Goal: Information Seeking & Learning: Learn about a topic

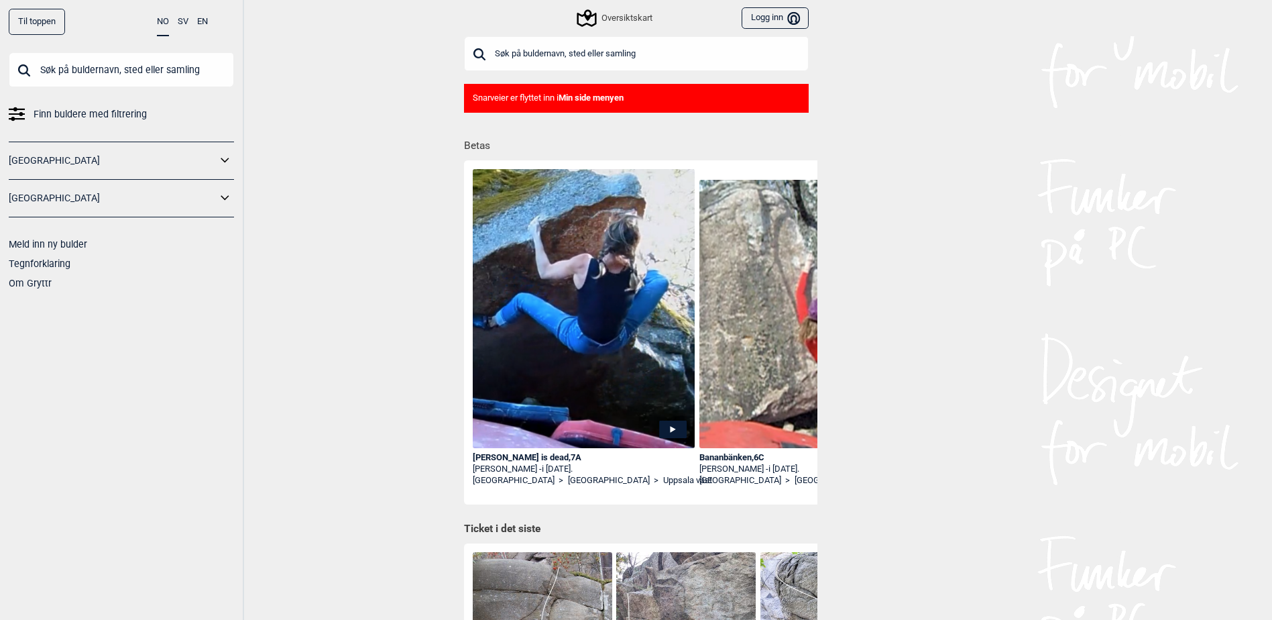
click at [81, 121] on span "Finn buldere med filtrering" at bounding box center [90, 114] width 113 height 19
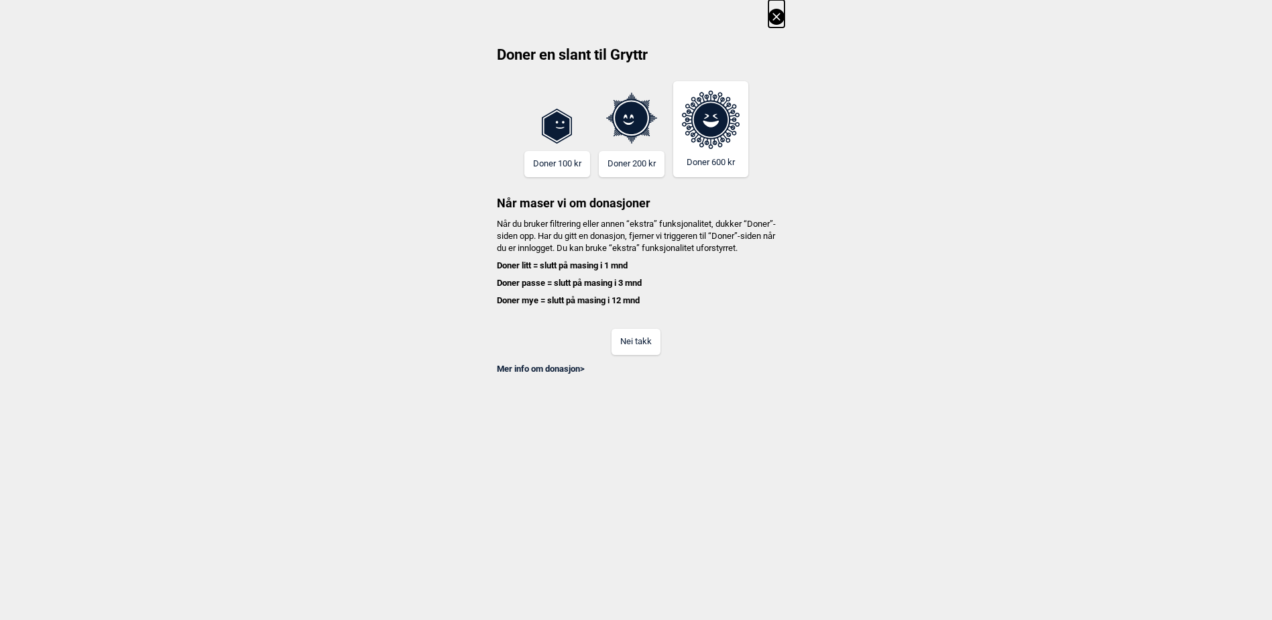
click at [629, 374] on div "Mer info om donasjon >" at bounding box center [636, 365] width 296 height 20
click at [647, 355] on button "Nei takk" at bounding box center [636, 342] width 49 height 26
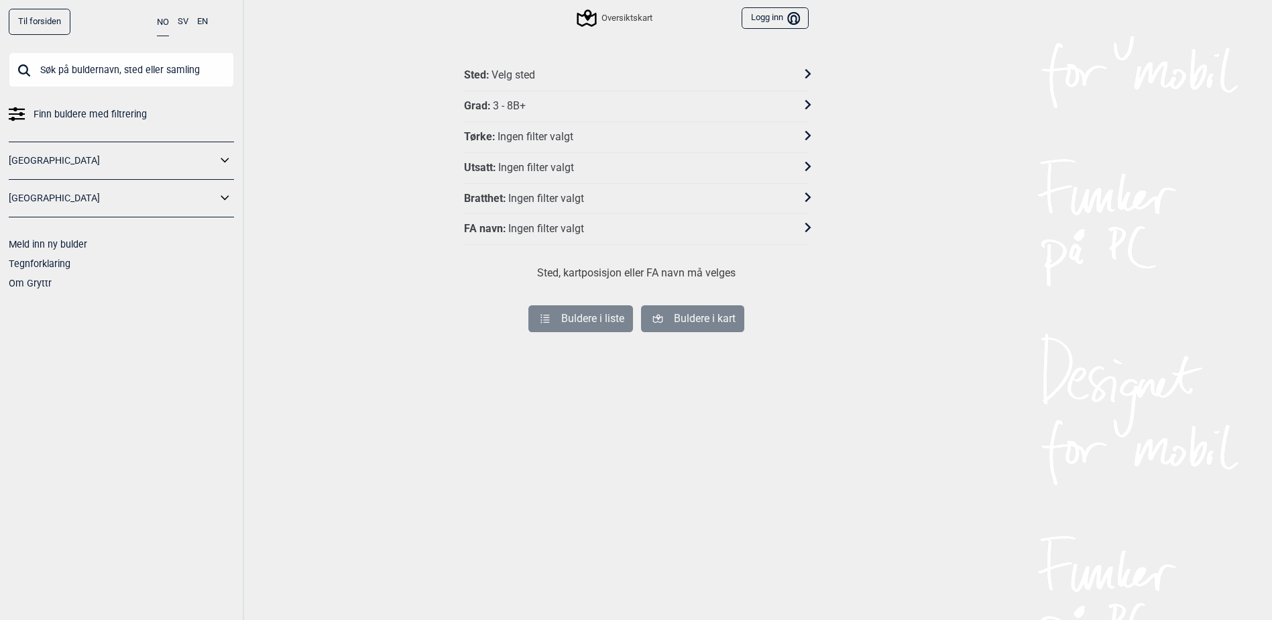
click at [68, 162] on link "[GEOGRAPHIC_DATA]" at bounding box center [113, 160] width 208 height 19
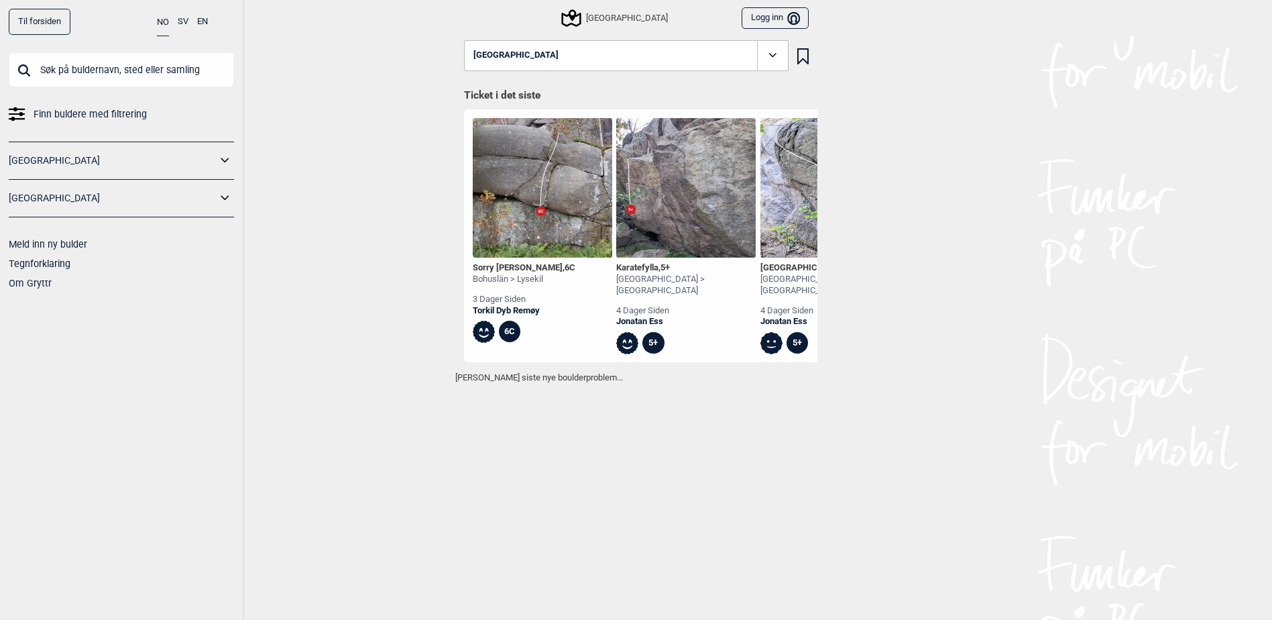
click at [229, 153] on icon at bounding box center [225, 160] width 17 height 19
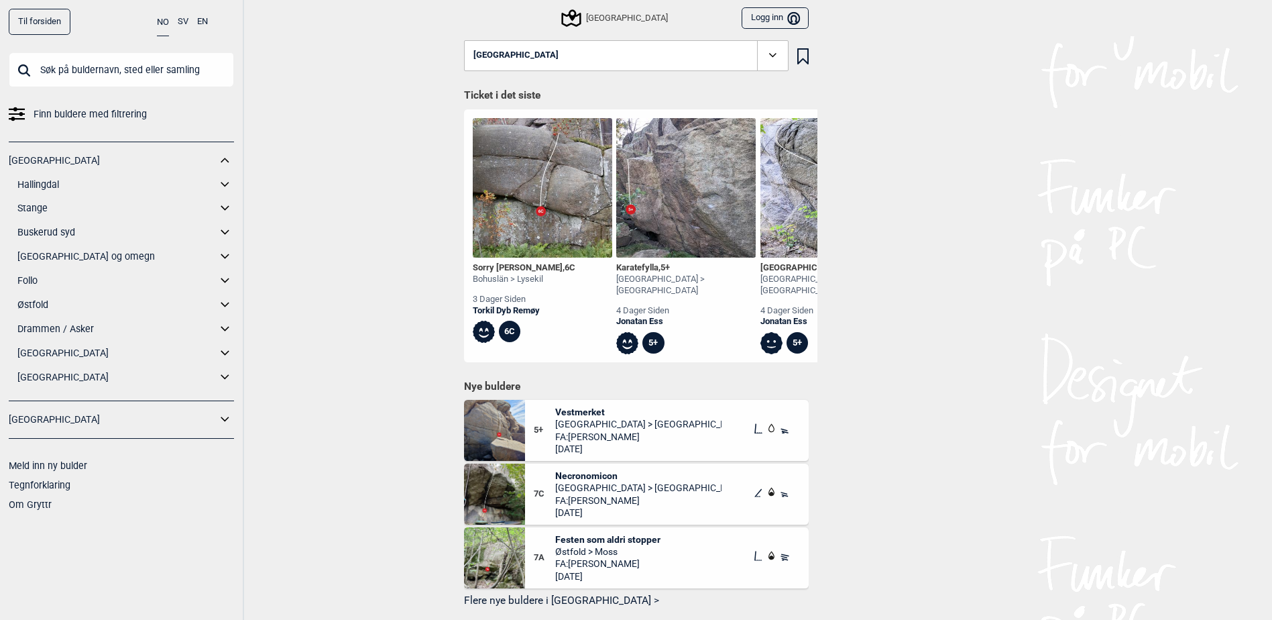
click at [54, 334] on link "Drammen / Asker" at bounding box center [116, 328] width 199 height 19
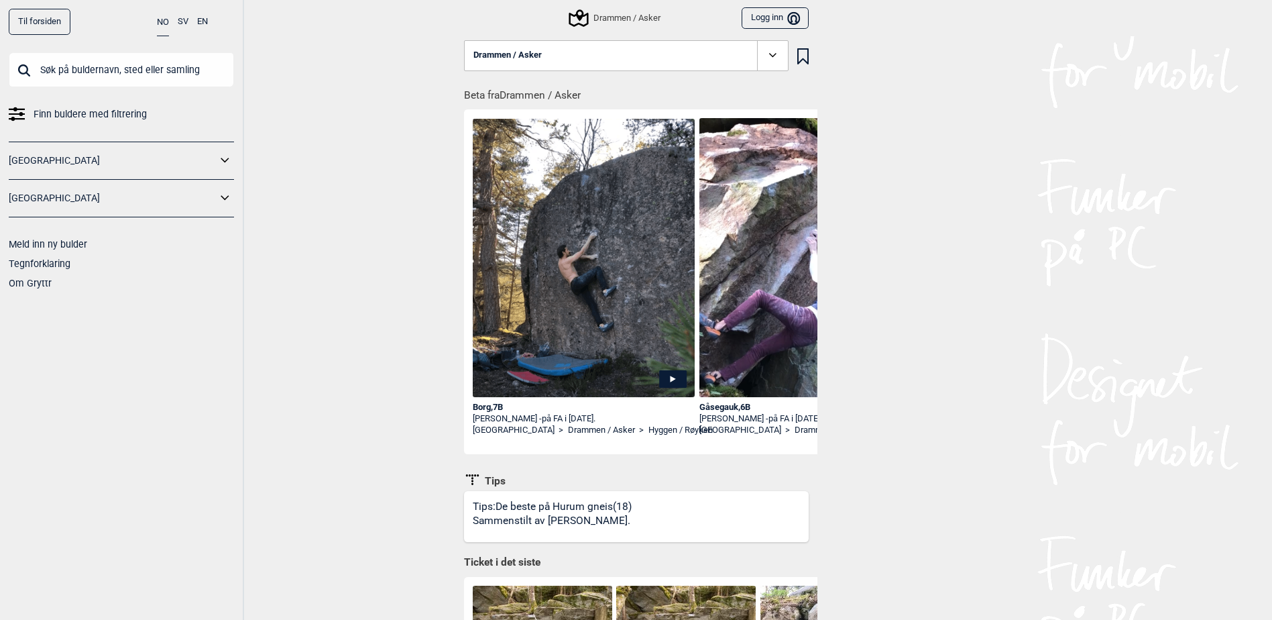
click at [778, 56] on icon at bounding box center [772, 55] width 15 height 15
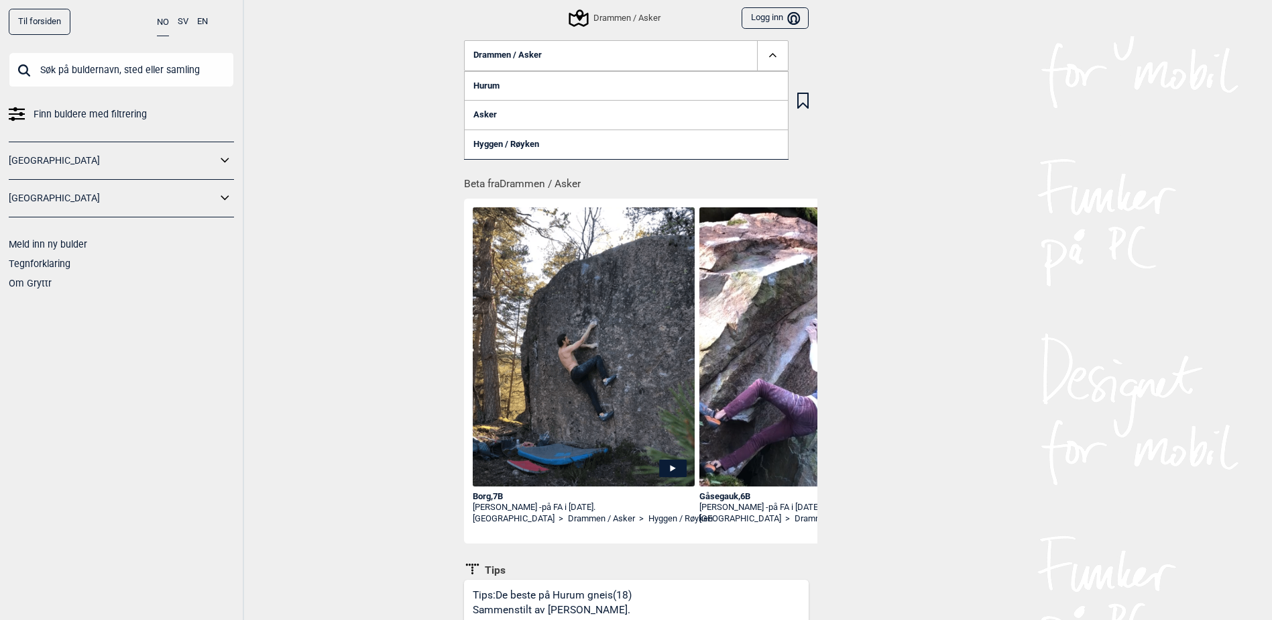
drag, startPoint x: 1166, startPoint y: 242, endPoint x: 1093, endPoint y: 245, distance: 73.2
click at [1166, 242] on div "Til forsiden NO SV EN Finn buldere med filtrering [GEOGRAPHIC_DATA] [GEOGRAPHIC…" at bounding box center [636, 310] width 1272 height 620
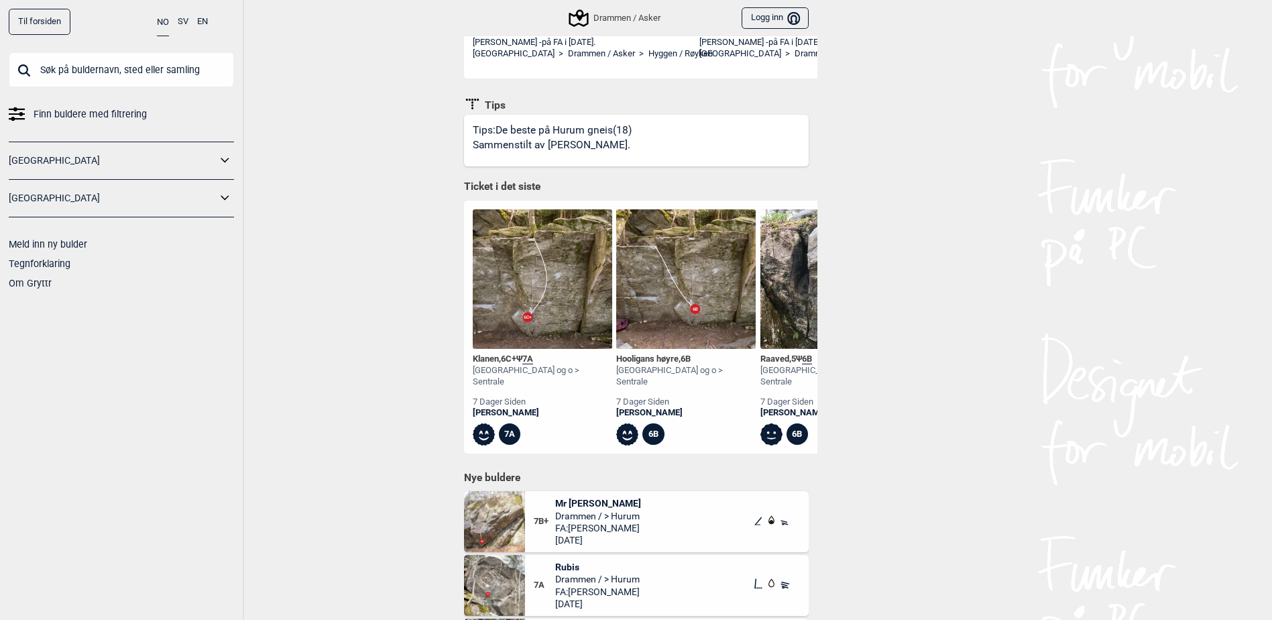
scroll to position [62, 0]
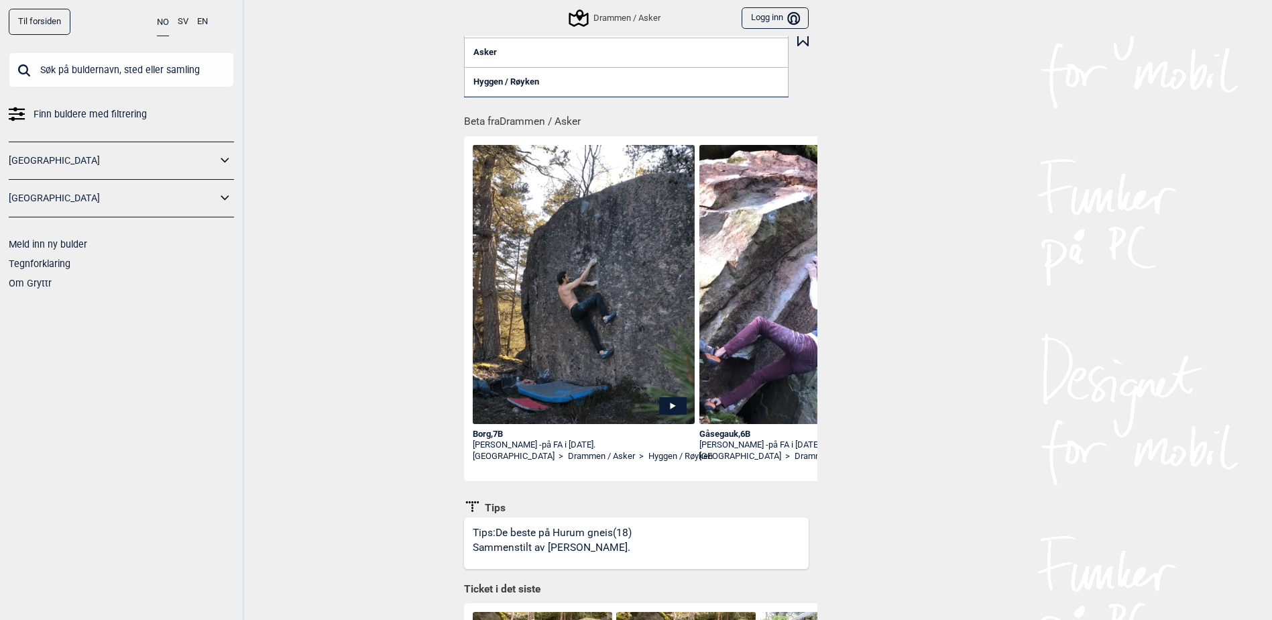
click at [633, 24] on div "Drammen / Asker" at bounding box center [616, 18] width 90 height 16
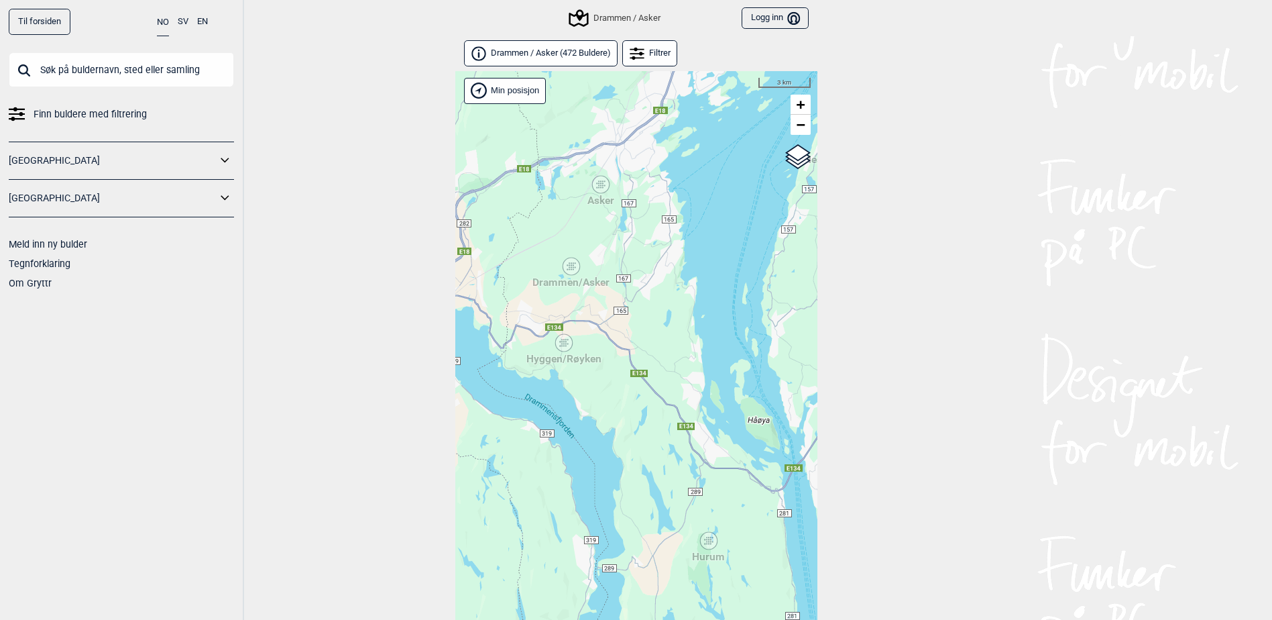
click at [569, 56] on span "Drammen / Asker ( 472 Buldere )" at bounding box center [551, 53] width 120 height 11
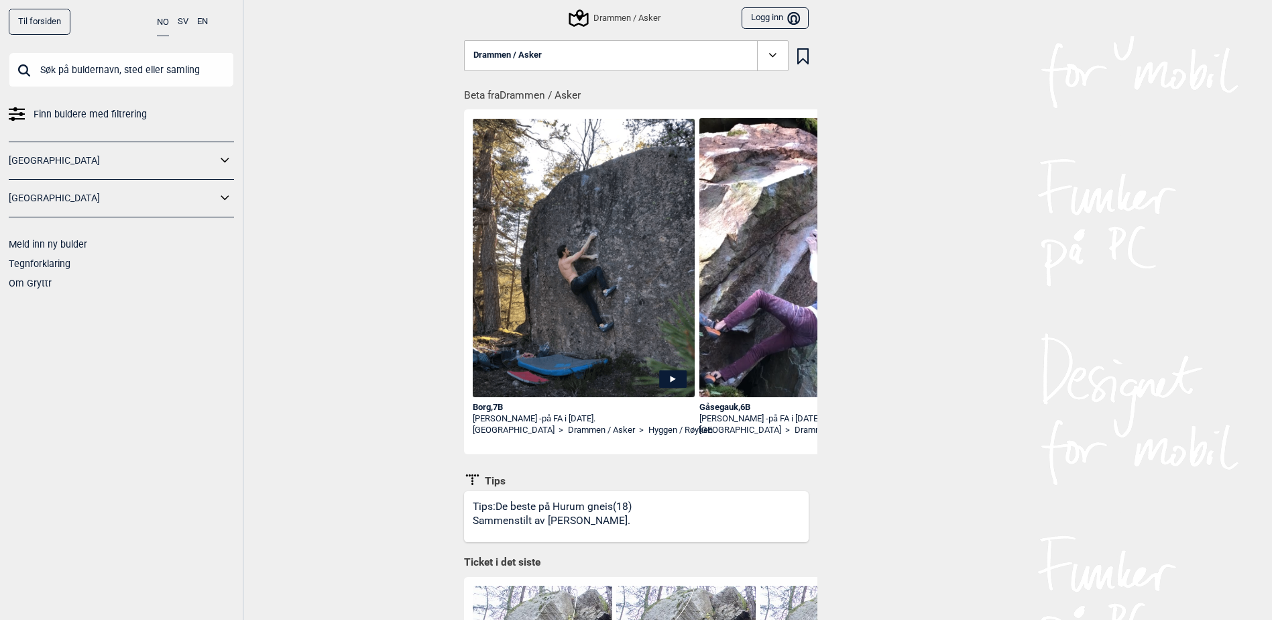
click at [43, 14] on link "Til forsiden" at bounding box center [40, 22] width 62 height 26
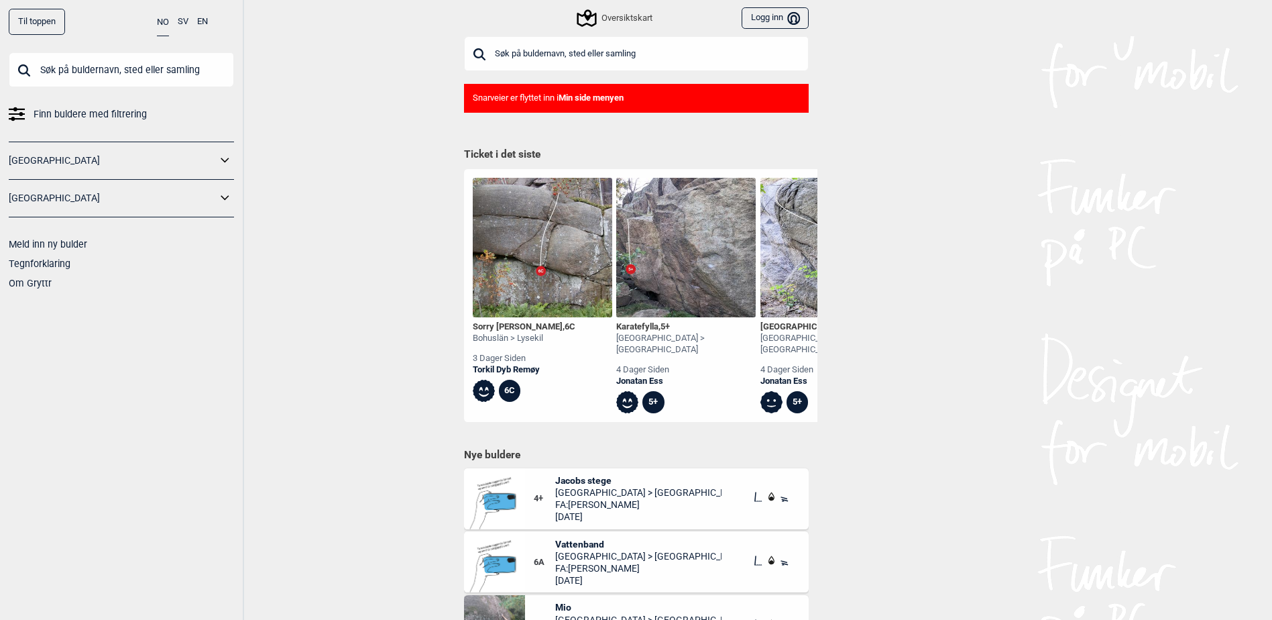
click at [635, 25] on div "Oversiktskart" at bounding box center [616, 18] width 74 height 16
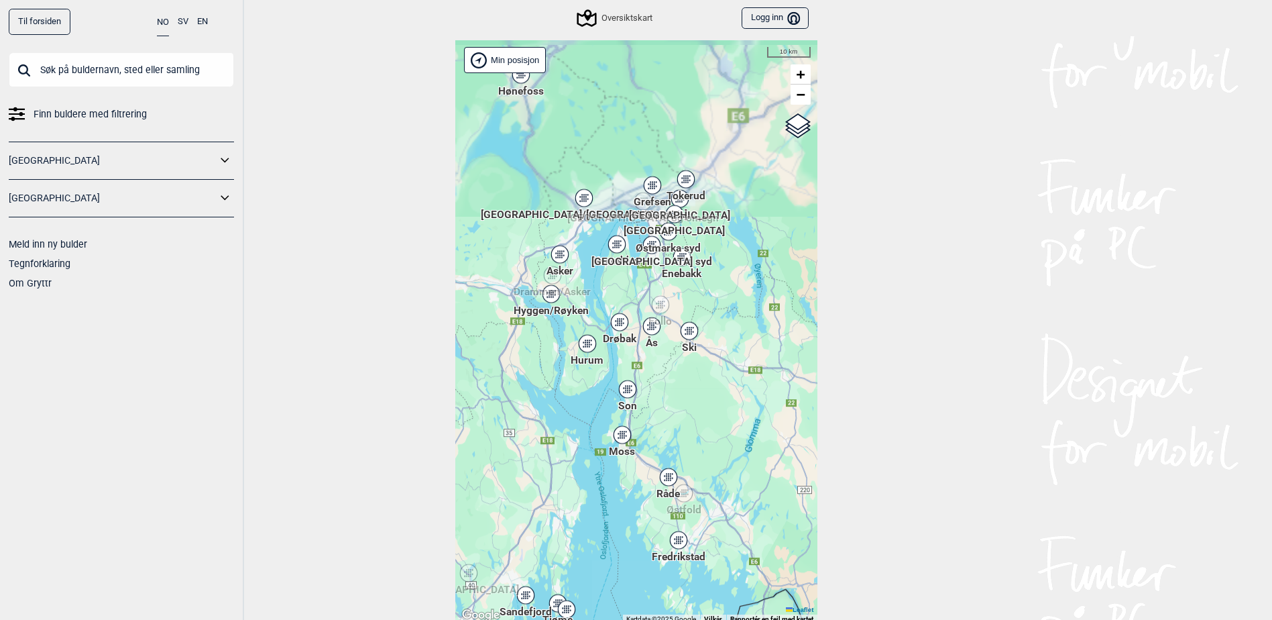
drag, startPoint x: 660, startPoint y: 321, endPoint x: 678, endPoint y: 482, distance: 162.7
click at [678, 482] on div "Hallingdal Stange [GEOGRAPHIC_DATA] syd [GEOGRAPHIC_DATA] og omegn [GEOGRAPHIC_…" at bounding box center [636, 332] width 362 height 584
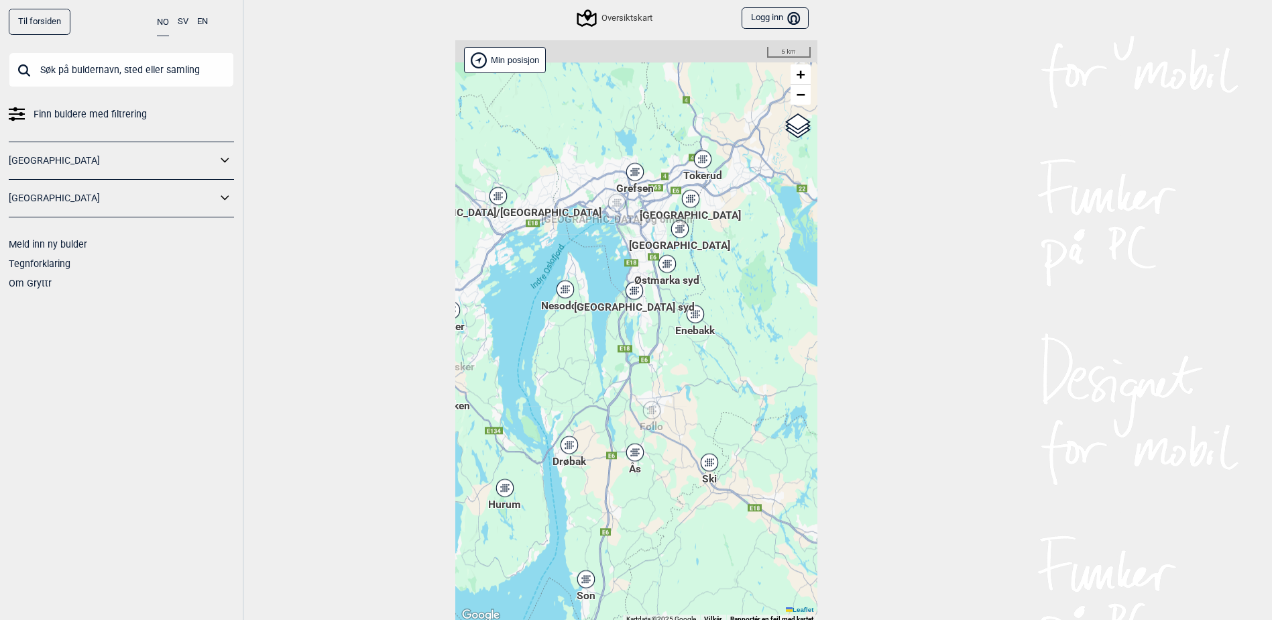
drag, startPoint x: 635, startPoint y: 264, endPoint x: 634, endPoint y: 340, distance: 75.8
click at [634, 340] on div "Hallingdal Stange [GEOGRAPHIC_DATA] syd [GEOGRAPHIC_DATA] og omegn [GEOGRAPHIC_…" at bounding box center [636, 332] width 362 height 584
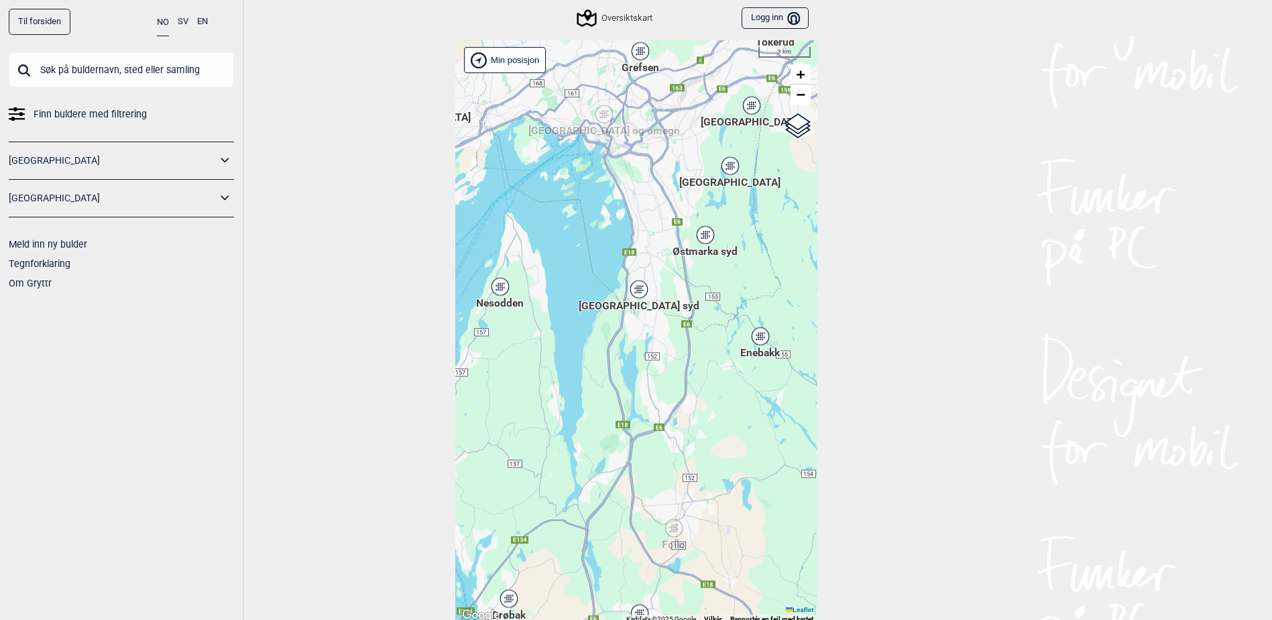
drag, startPoint x: 574, startPoint y: 258, endPoint x: 517, endPoint y: 210, distance: 74.2
click at [518, 208] on div "Hallingdal Stange [GEOGRAPHIC_DATA] syd [GEOGRAPHIC_DATA] og omegn [GEOGRAPHIC_…" at bounding box center [636, 332] width 362 height 584
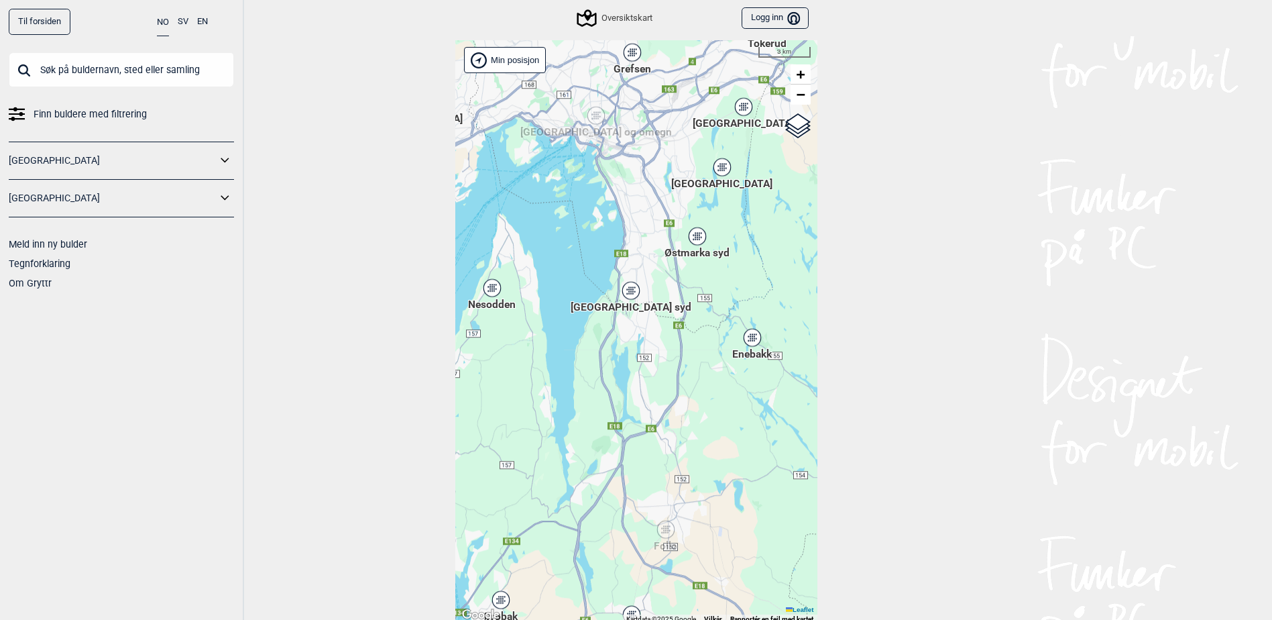
click at [631, 293] on div "[GEOGRAPHIC_DATA] syd" at bounding box center [631, 290] width 8 height 8
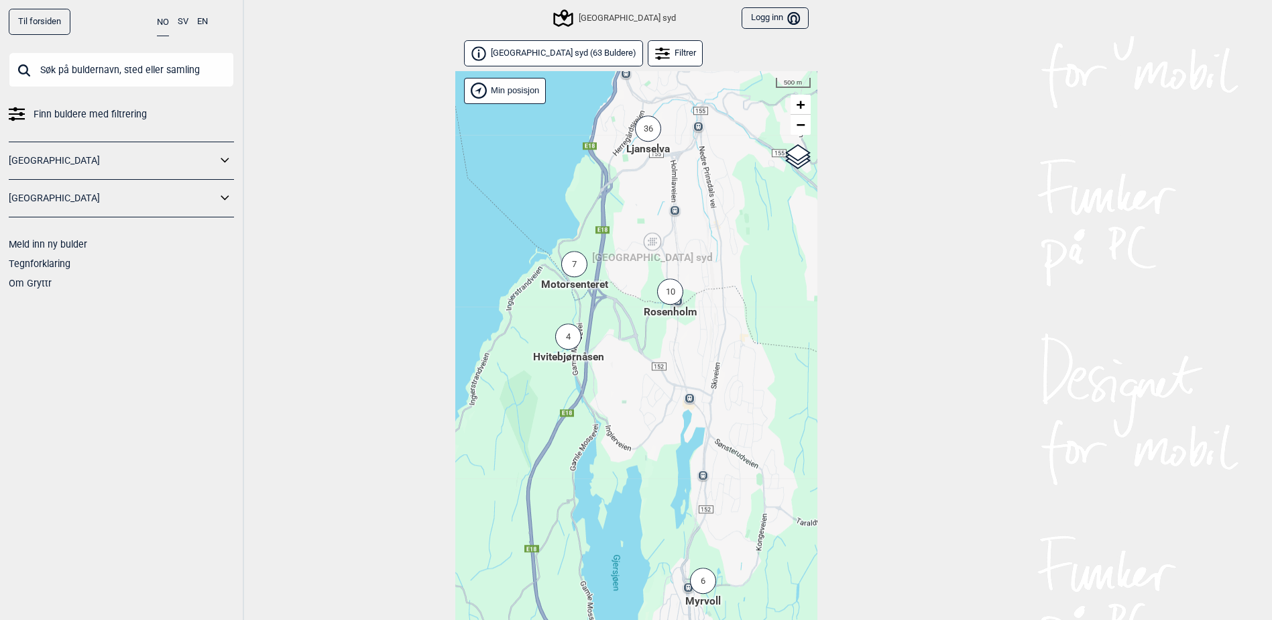
click at [547, 56] on span "Oslo syd ( 63 Buldere )" at bounding box center [564, 53] width 146 height 11
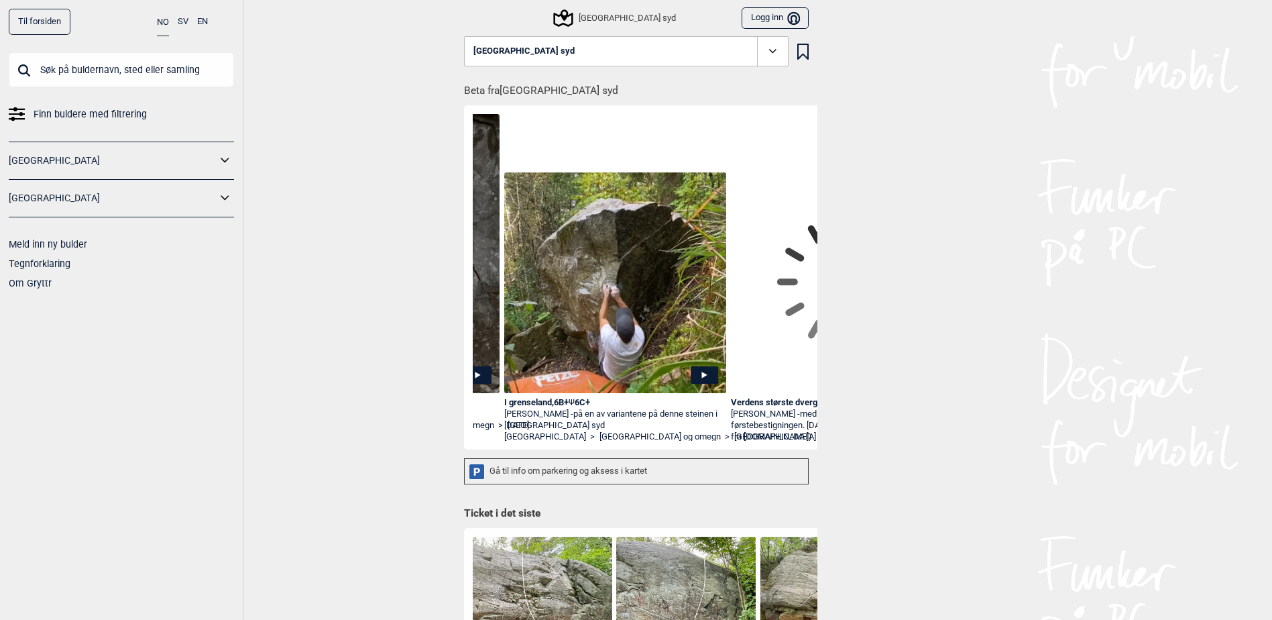
scroll to position [0, 904]
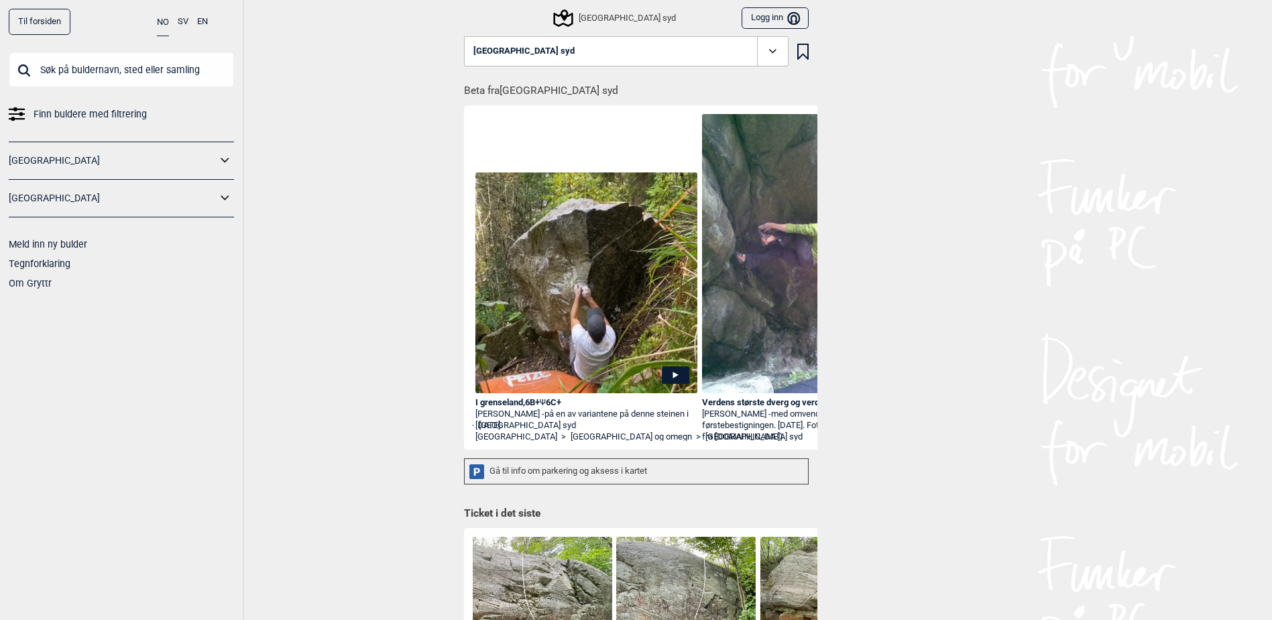
click at [781, 52] on span at bounding box center [772, 51] width 31 height 31
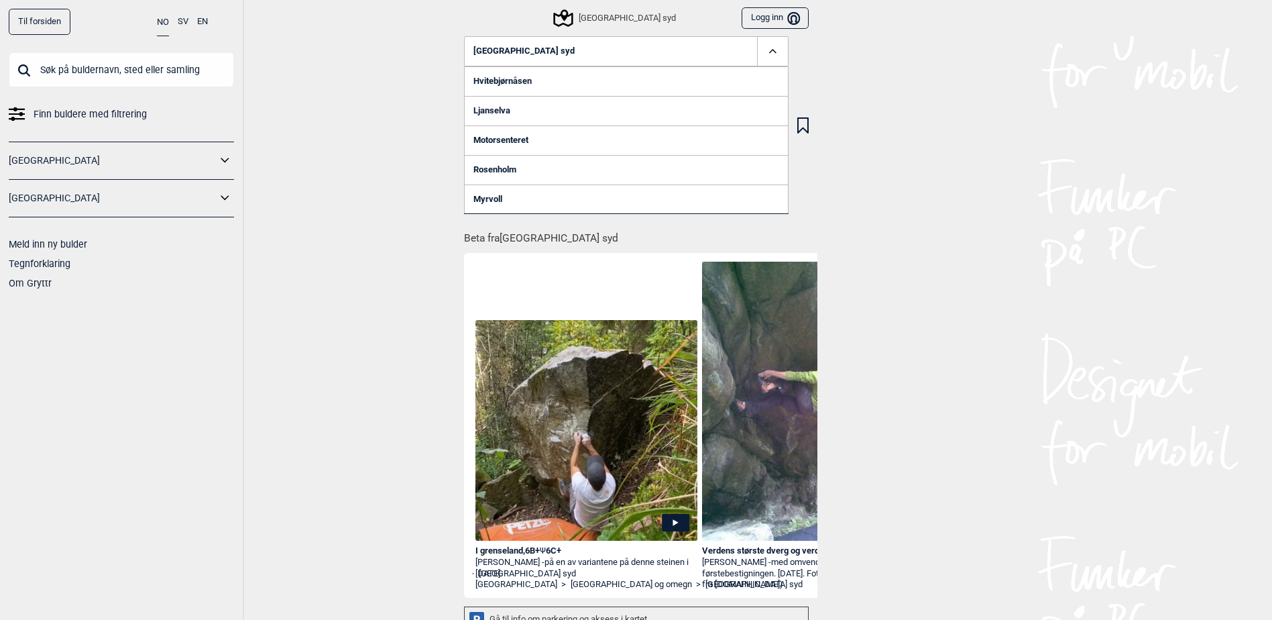
click at [985, 119] on div "Til forsiden NO SV EN Finn buldere med filtrering [GEOGRAPHIC_DATA] [GEOGRAPHIC…" at bounding box center [636, 310] width 1272 height 620
click at [614, 12] on div "[GEOGRAPHIC_DATA] syd" at bounding box center [615, 18] width 120 height 16
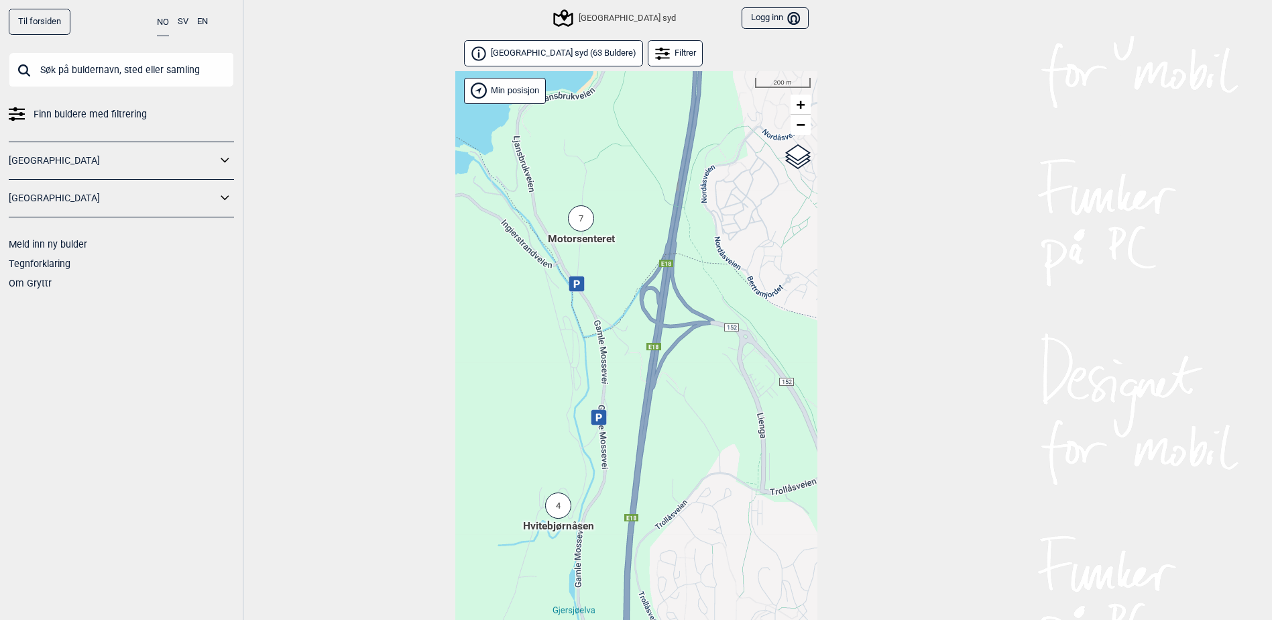
drag, startPoint x: 654, startPoint y: 264, endPoint x: 673, endPoint y: 321, distance: 60.0
click at [673, 321] on div "Hallingdal Stange [GEOGRAPHIC_DATA] syd [GEOGRAPHIC_DATA] og omegn [GEOGRAPHIC_…" at bounding box center [636, 363] width 362 height 584
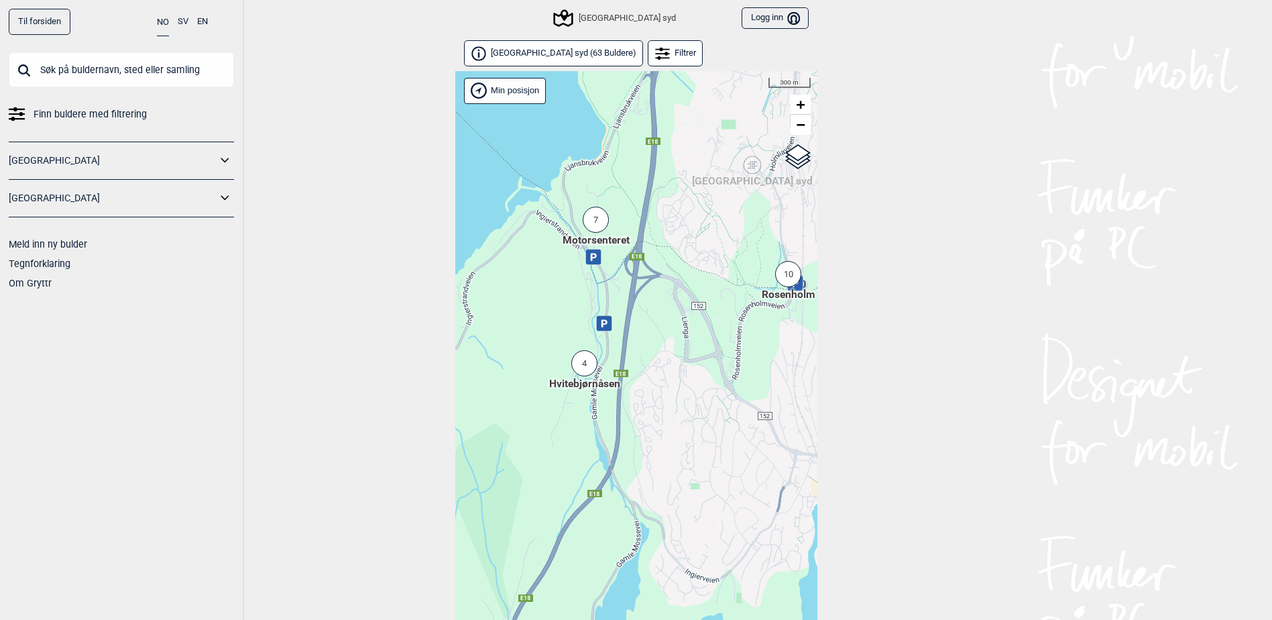
drag, startPoint x: 683, startPoint y: 388, endPoint x: 566, endPoint y: 230, distance: 196.7
click at [566, 230] on div "Hallingdal Stange [GEOGRAPHIC_DATA] syd [GEOGRAPHIC_DATA] og omegn [GEOGRAPHIC_…" at bounding box center [636, 363] width 362 height 584
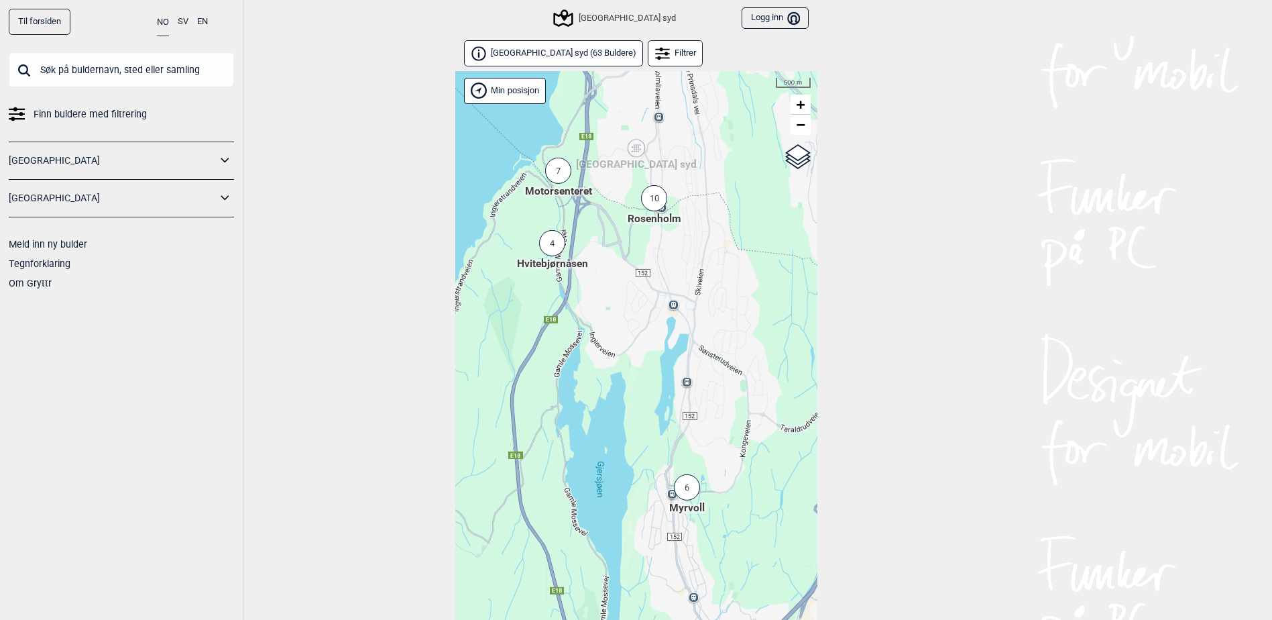
drag, startPoint x: 653, startPoint y: 224, endPoint x: 651, endPoint y: 239, distance: 15.7
click at [651, 239] on div "Hallingdal Stange [GEOGRAPHIC_DATA] syd [GEOGRAPHIC_DATA] og omegn [GEOGRAPHIC_…" at bounding box center [636, 363] width 362 height 584
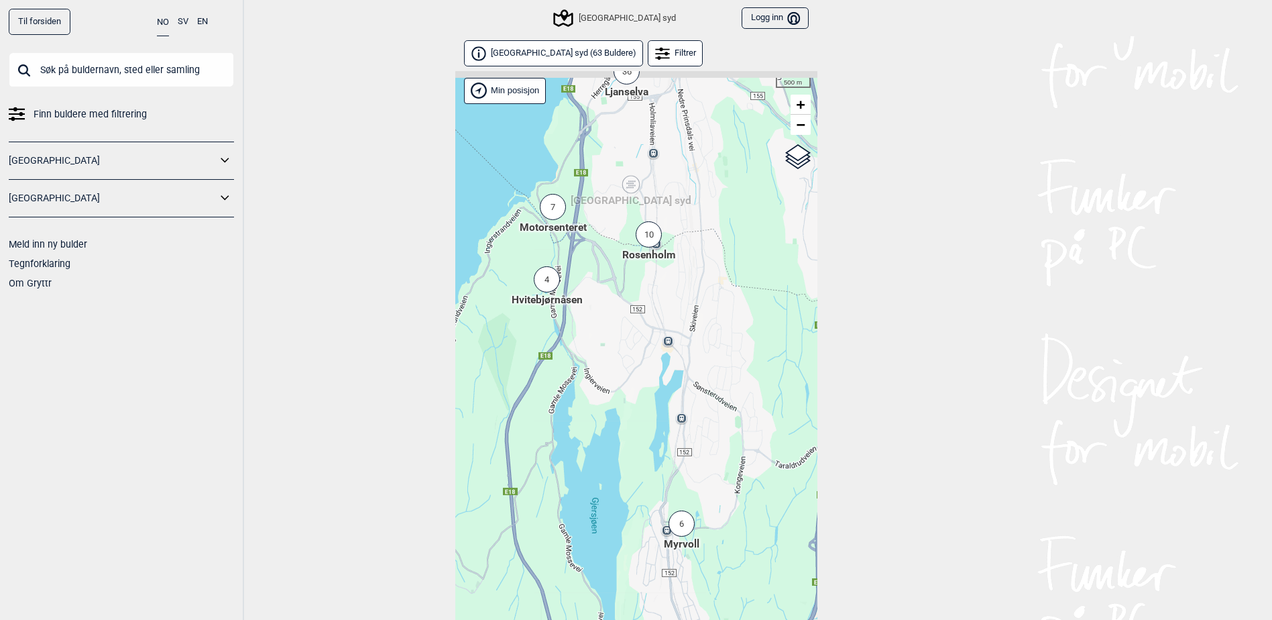
drag, startPoint x: 691, startPoint y: 323, endPoint x: 651, endPoint y: 451, distance: 133.5
click at [651, 451] on div "Hallingdal Stange [GEOGRAPHIC_DATA] syd [GEOGRAPHIC_DATA] og omegn [GEOGRAPHIC_…" at bounding box center [636, 363] width 362 height 584
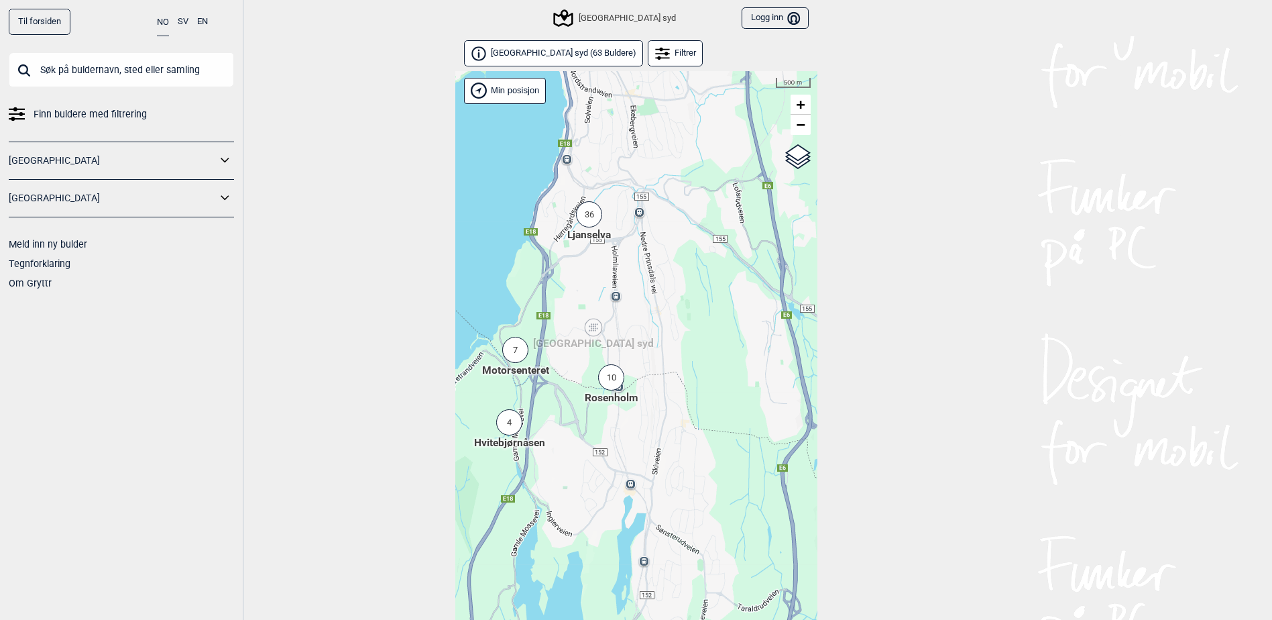
drag, startPoint x: 708, startPoint y: 293, endPoint x: 719, endPoint y: 374, distance: 81.9
click at [719, 374] on div "Hallingdal Stange [GEOGRAPHIC_DATA] syd [GEOGRAPHIC_DATA] og omegn [GEOGRAPHIC_…" at bounding box center [636, 363] width 362 height 584
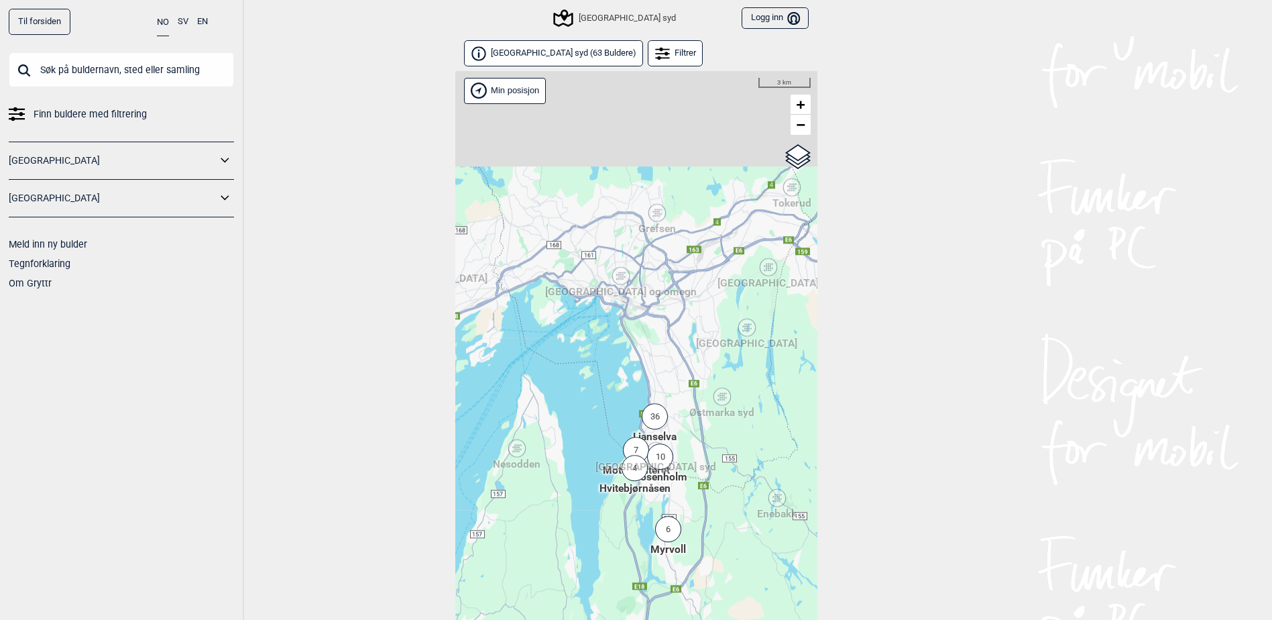
drag, startPoint x: 732, startPoint y: 286, endPoint x: 798, endPoint y: 421, distance: 150.0
click at [798, 421] on div "Hallingdal Stange [GEOGRAPHIC_DATA] syd [GEOGRAPHIC_DATA] og omegn [GEOGRAPHIC_…" at bounding box center [636, 363] width 362 height 584
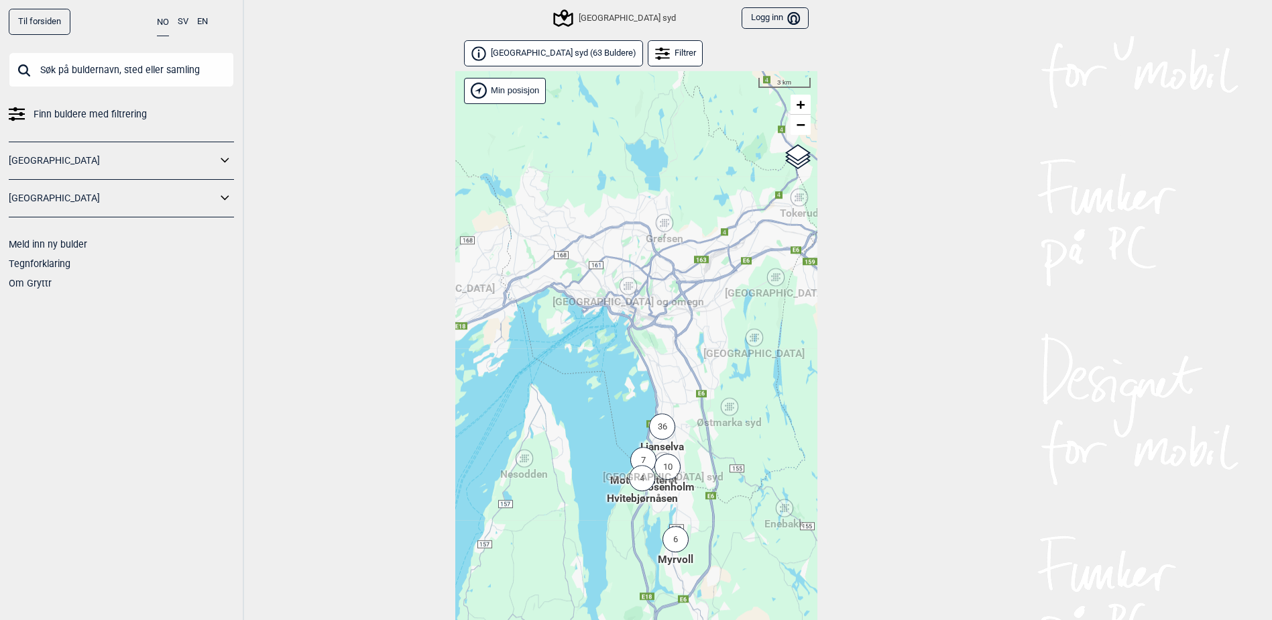
click at [585, 368] on div "Hallingdal Stange [GEOGRAPHIC_DATA] syd [GEOGRAPHIC_DATA] og omegn [GEOGRAPHIC_…" at bounding box center [636, 363] width 362 height 584
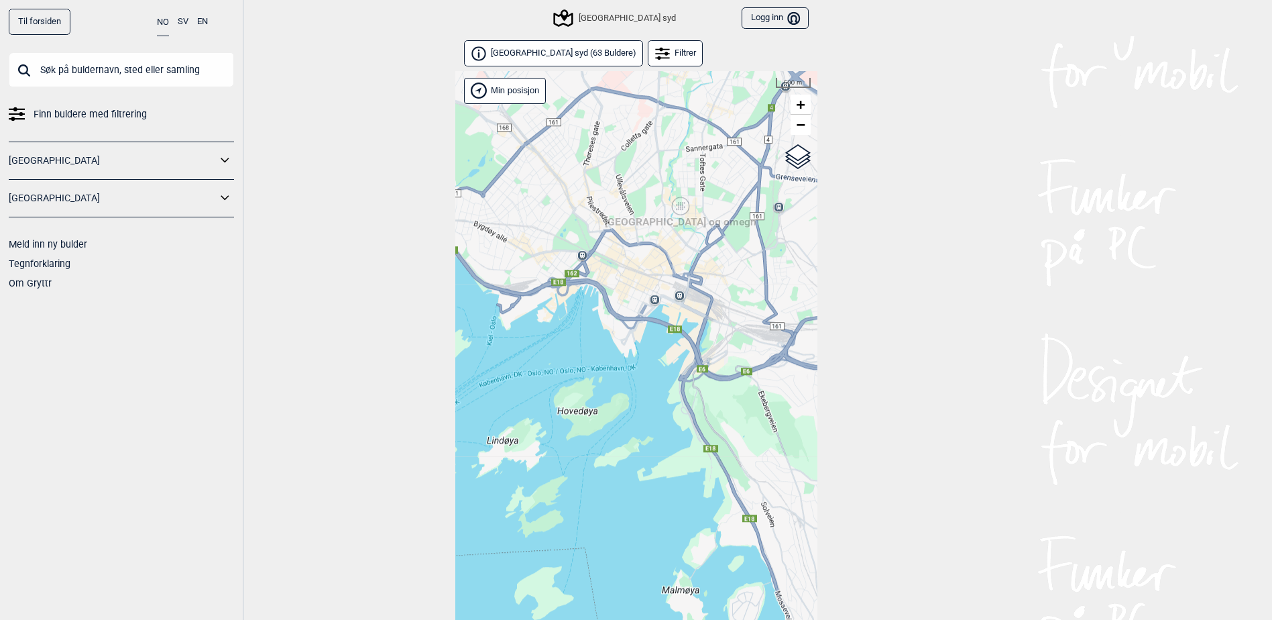
click at [690, 215] on span "[GEOGRAPHIC_DATA] og omegn" at bounding box center [681, 215] width 152 height 0
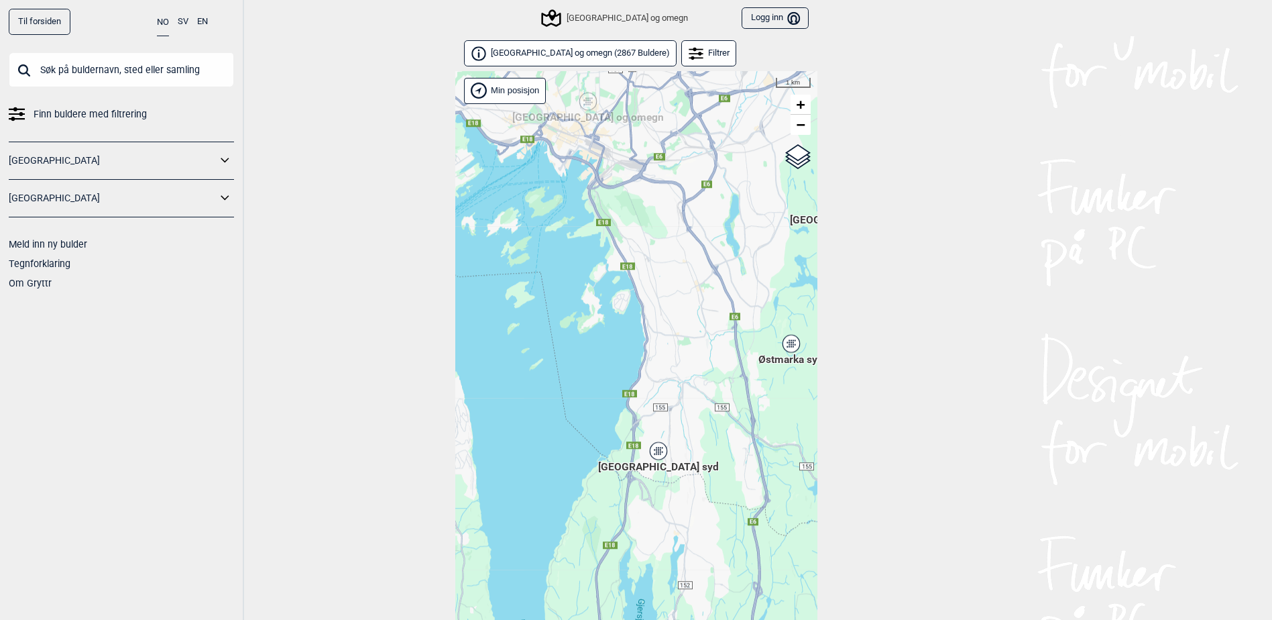
click at [547, 45] on link "[GEOGRAPHIC_DATA] og omegn ( 2867 Buldere )" at bounding box center [570, 53] width 213 height 26
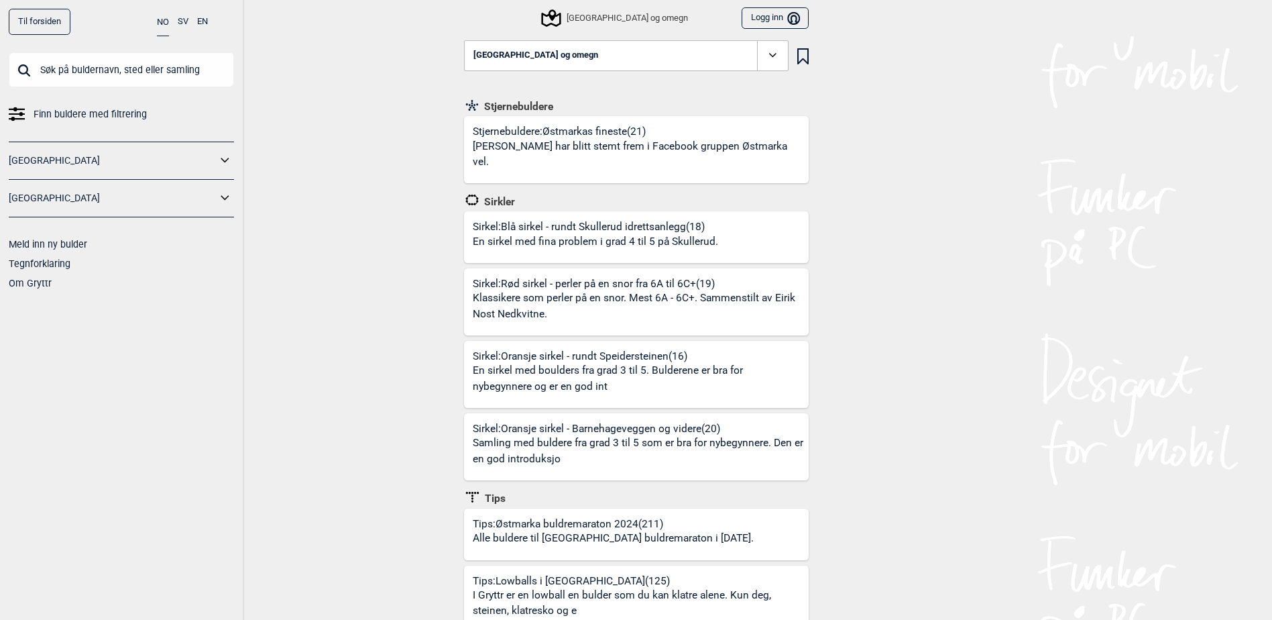
scroll to position [67, 0]
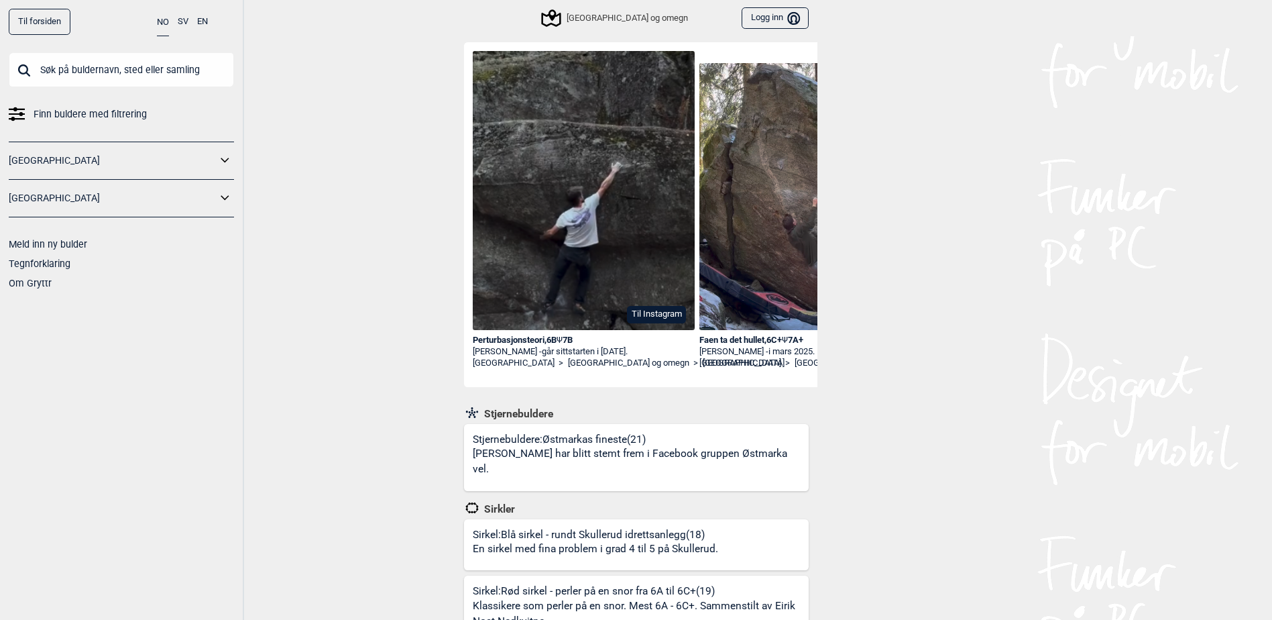
click at [680, 456] on p "[PERSON_NAME] har blitt stemt frem i Facebook gruppen Østmarka vel." at bounding box center [639, 462] width 332 height 32
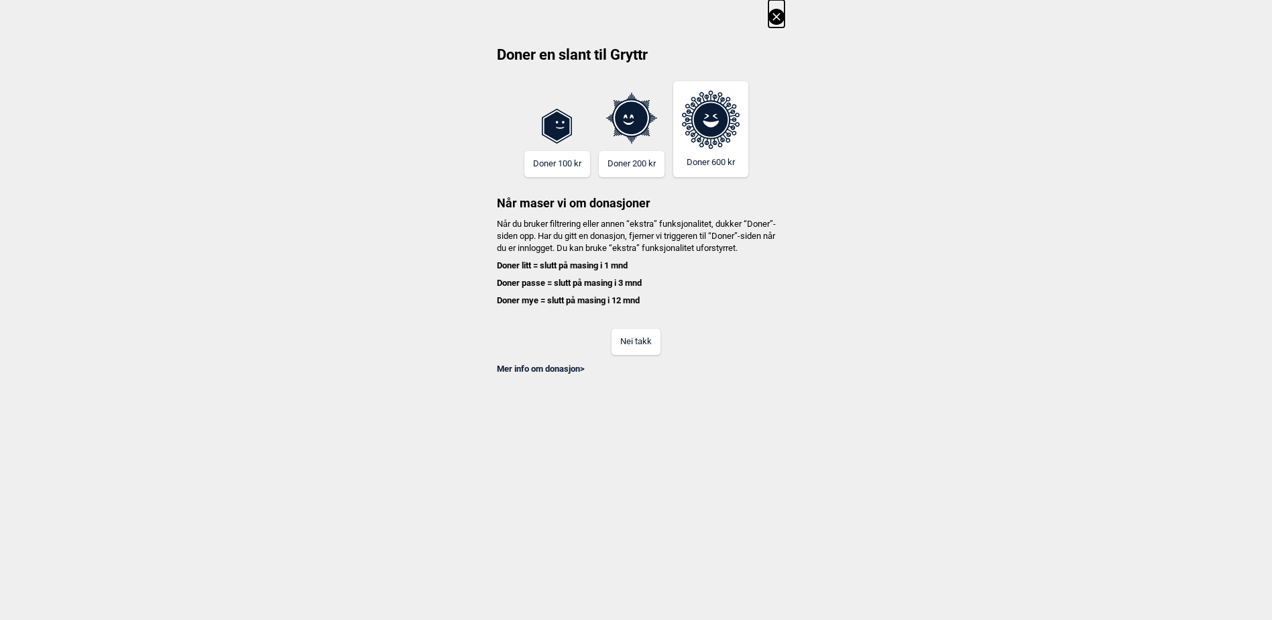
click at [635, 355] on button "Nei takk" at bounding box center [636, 342] width 49 height 26
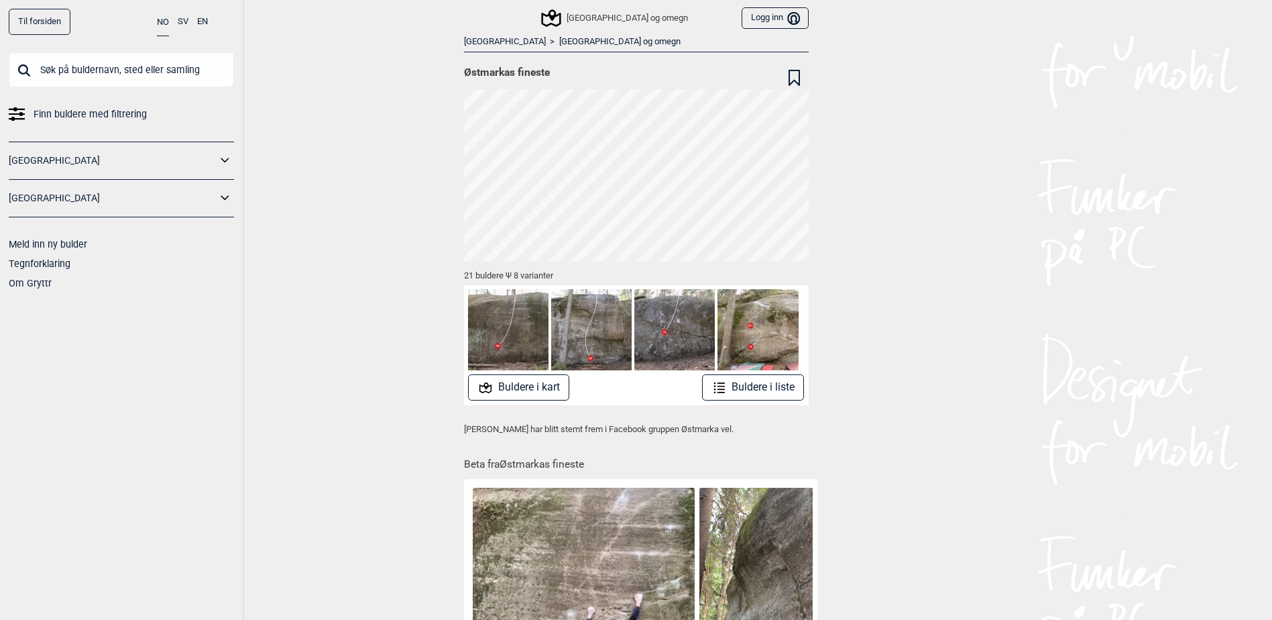
click at [767, 386] on button "Buldere i liste" at bounding box center [753, 387] width 103 height 26
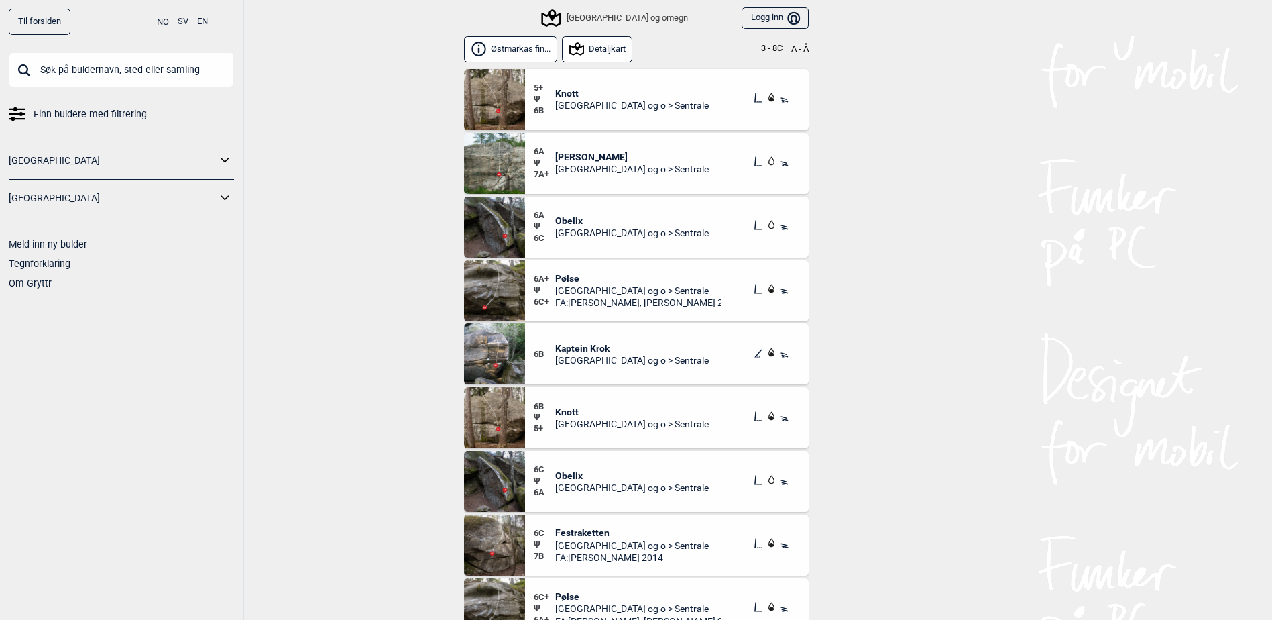
click at [771, 48] on button "3 - 8C" at bounding box center [771, 49] width 21 height 11
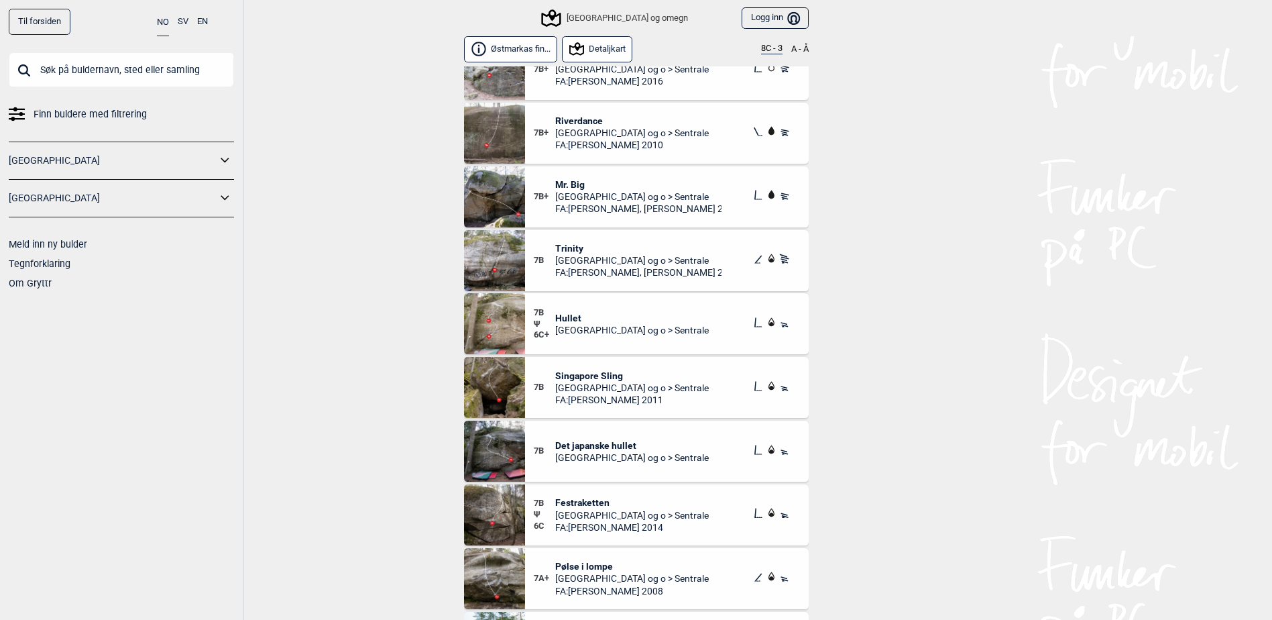
scroll to position [402, 0]
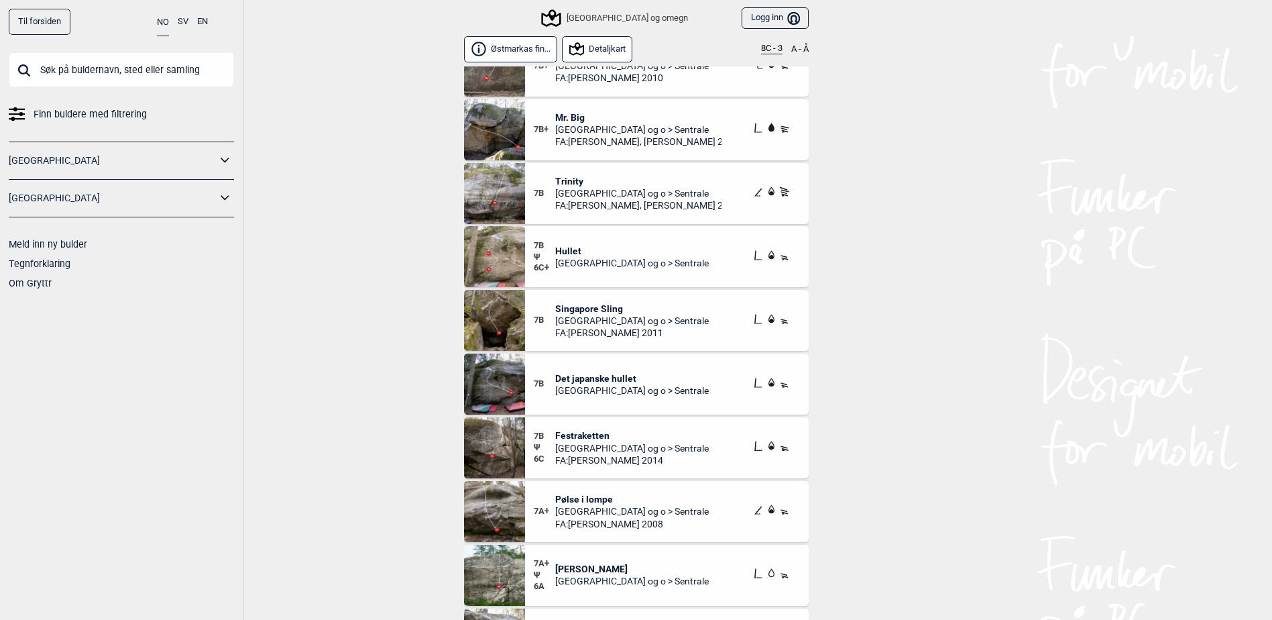
click at [519, 306] on img at bounding box center [494, 320] width 61 height 61
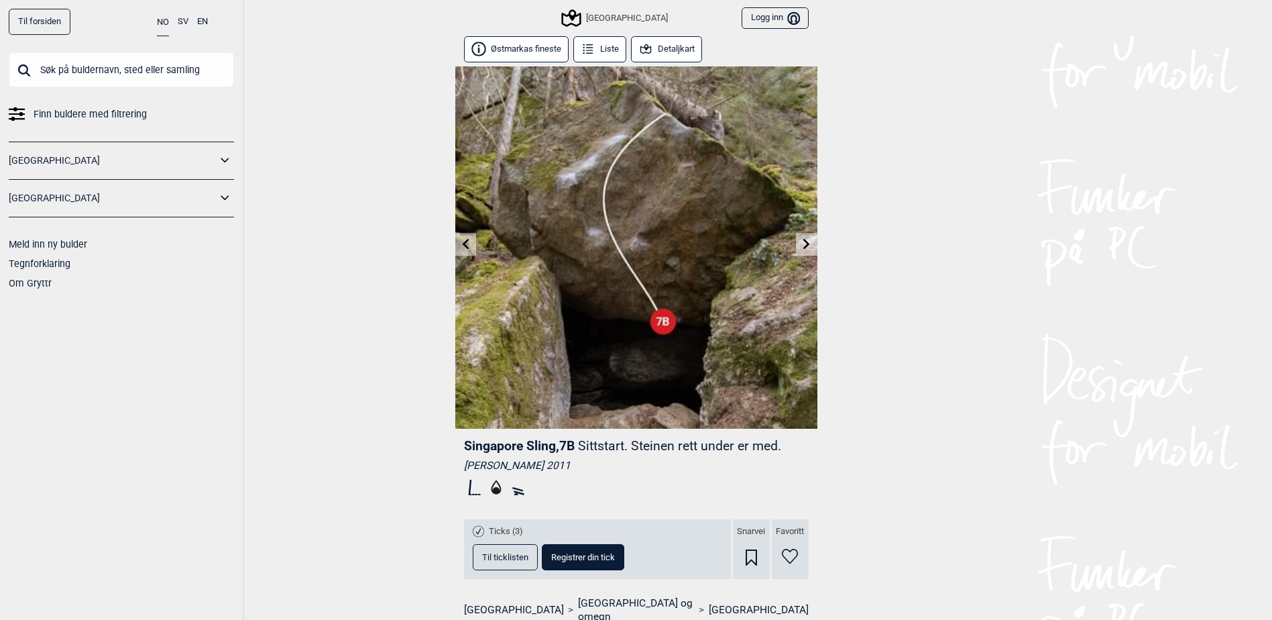
click at [655, 44] on button "Detaljkart" at bounding box center [667, 49] width 72 height 26
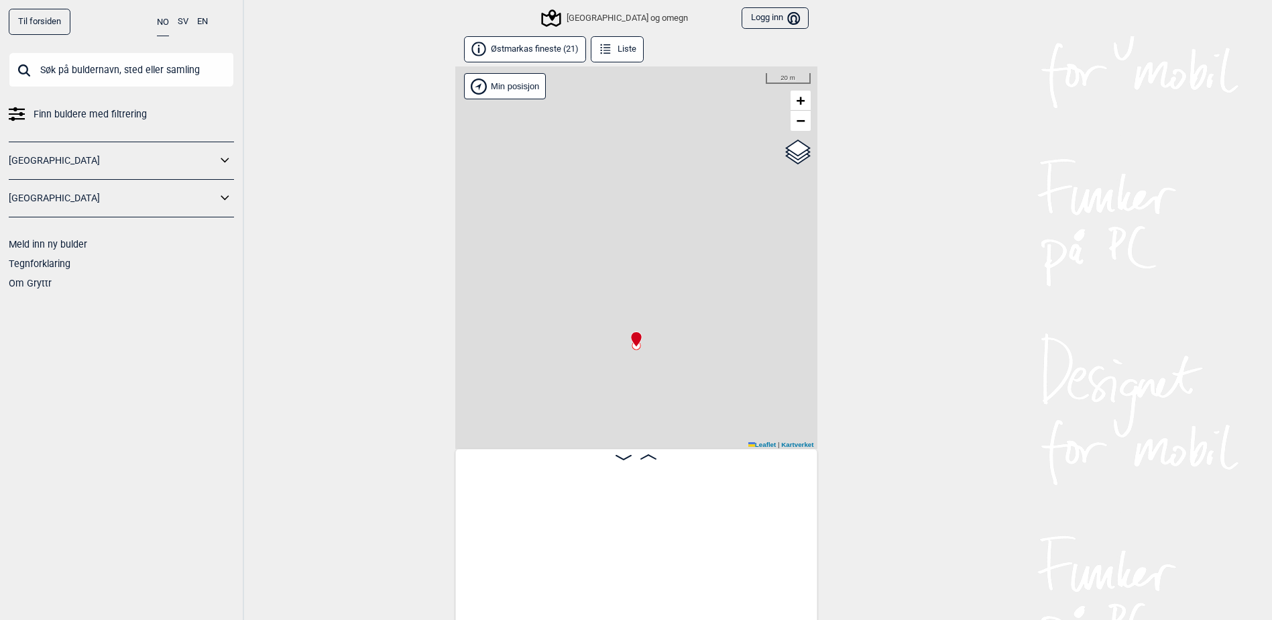
scroll to position [0, 1134]
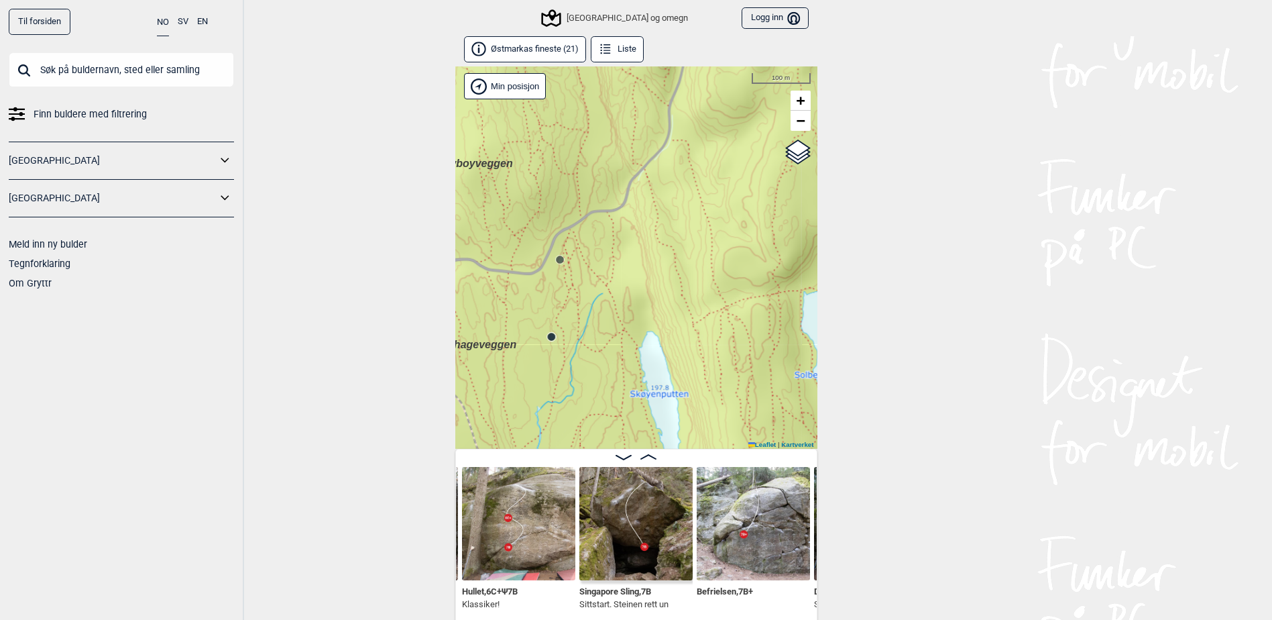
drag, startPoint x: 739, startPoint y: 352, endPoint x: 531, endPoint y: 21, distance: 390.9
click at [531, 21] on div "Til forsiden NO SV EN Finn buldere med filtrering [GEOGRAPHIC_DATA] [GEOGRAPHIC…" at bounding box center [636, 310] width 1272 height 620
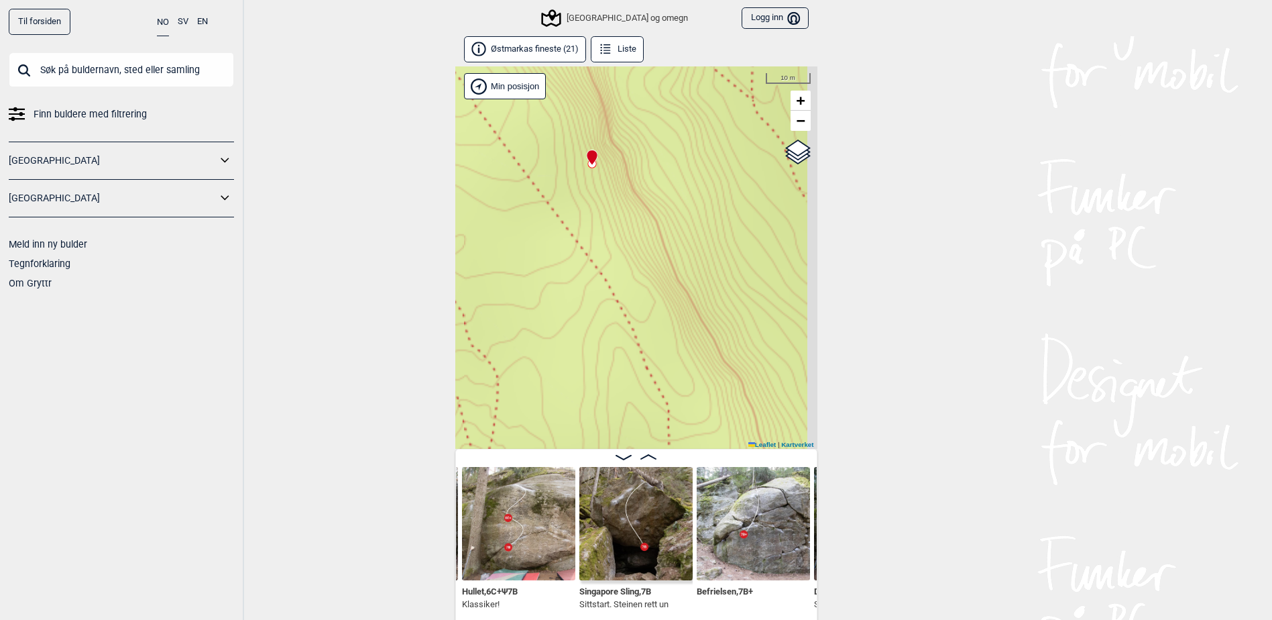
drag, startPoint x: 724, startPoint y: 340, endPoint x: 711, endPoint y: 321, distance: 23.6
click at [711, 321] on div "Speidersteinen Barnehageveggen Cowboyveggen Bølerveggen [GEOGRAPHIC_DATA] og om…" at bounding box center [636, 257] width 362 height 382
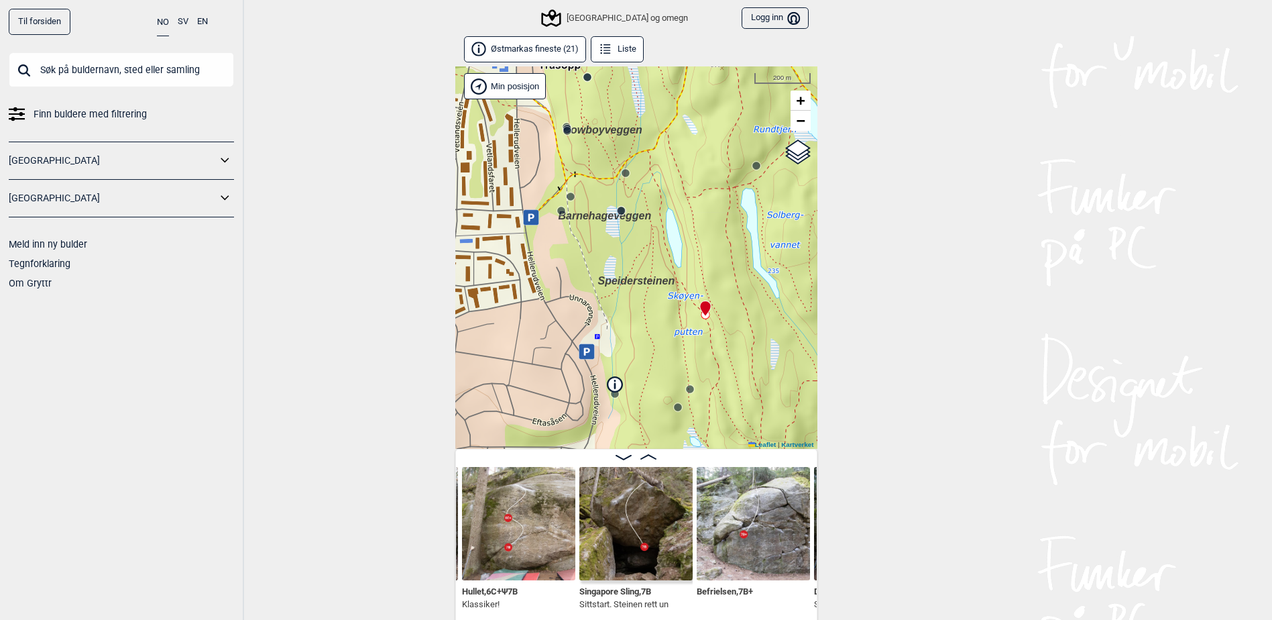
click at [633, 557] on img at bounding box center [636, 523] width 113 height 113
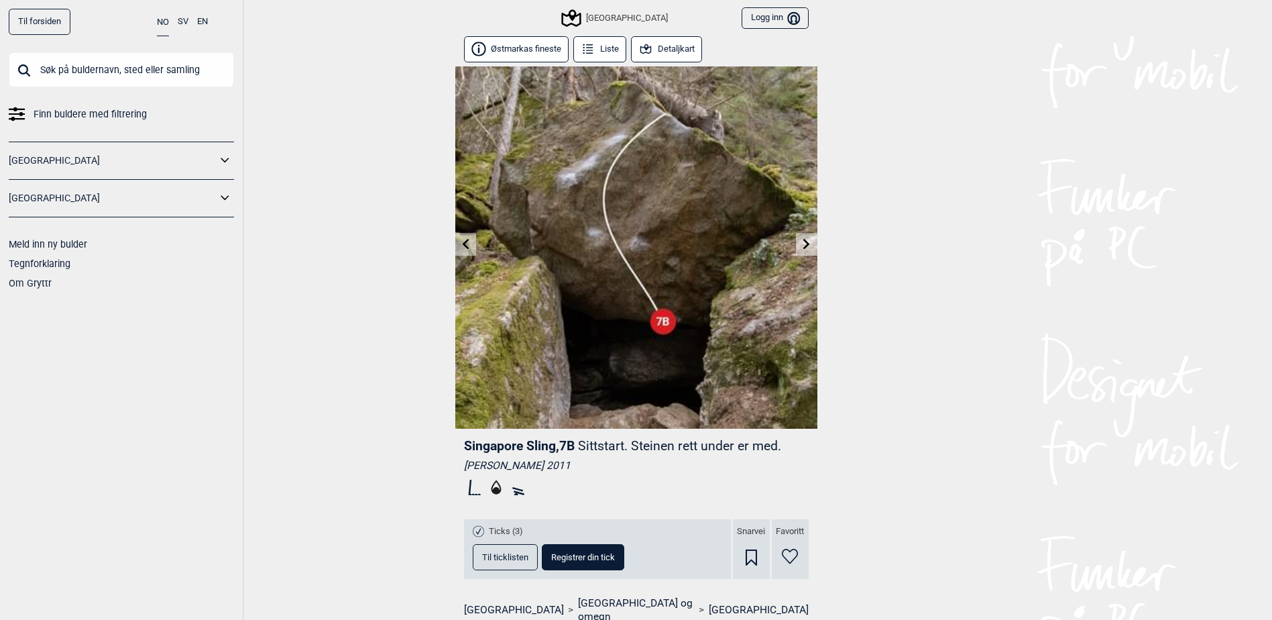
click at [58, 17] on link "Til forsiden" at bounding box center [40, 22] width 62 height 26
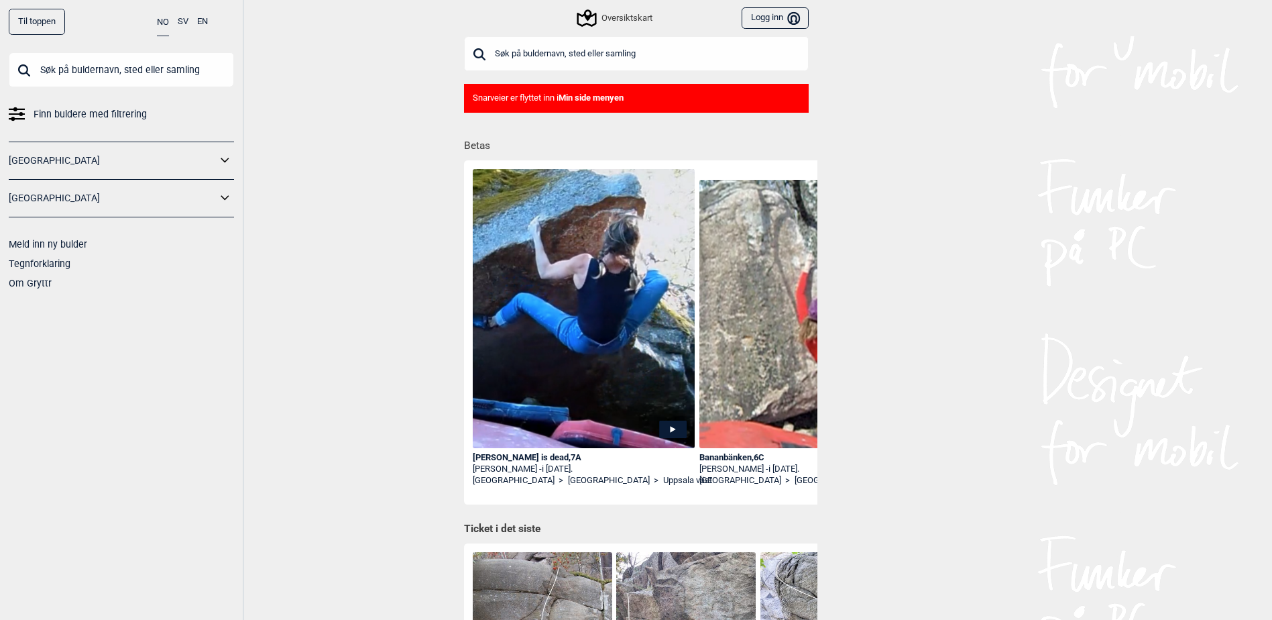
click at [611, 19] on div "Oversiktskart" at bounding box center [616, 18] width 74 height 16
